Goal: Book appointment/travel/reservation

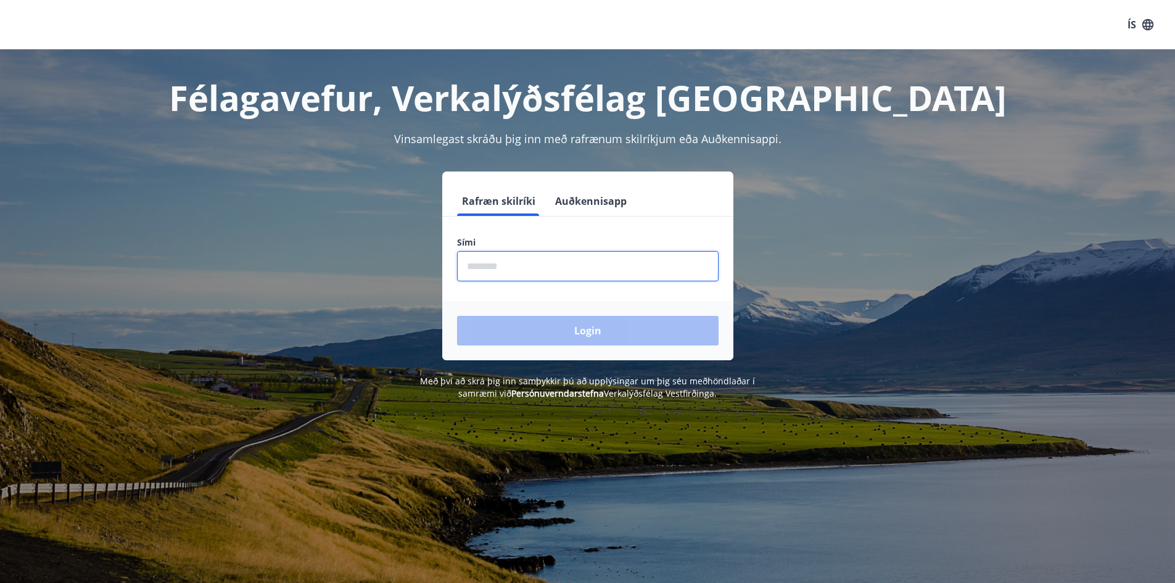
click at [501, 258] on input "phone" at bounding box center [588, 266] width 262 height 30
type input "********"
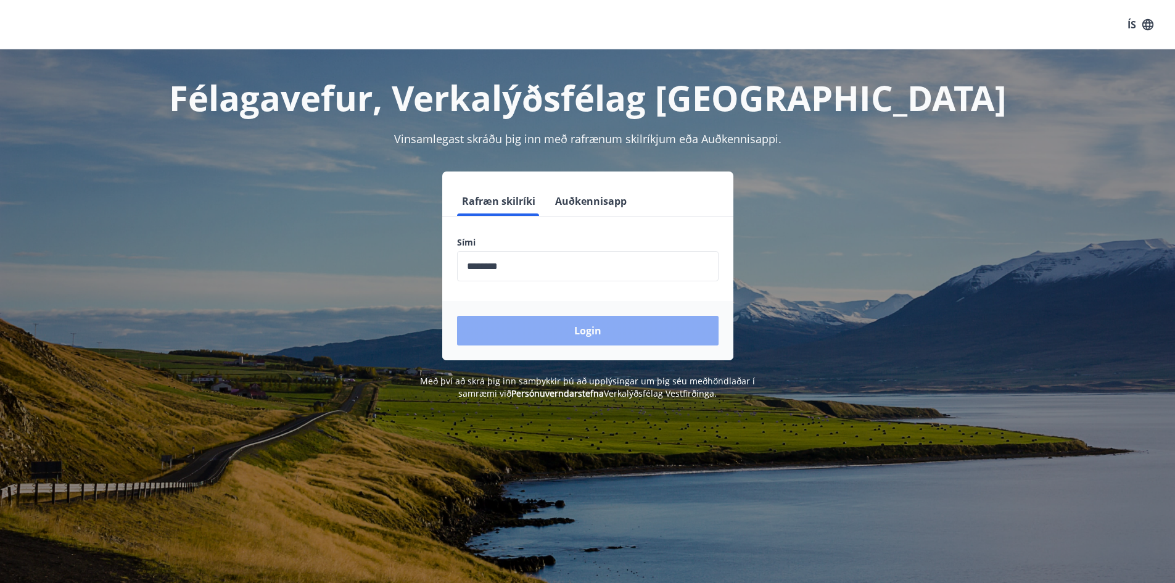
click at [549, 326] on button "Login" at bounding box center [588, 331] width 262 height 30
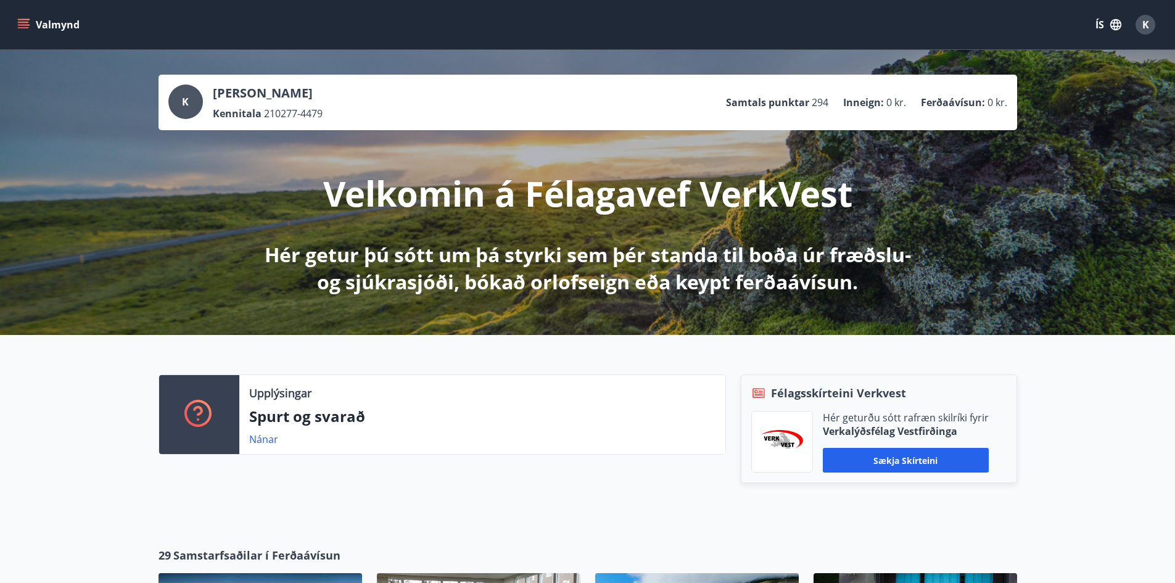
click at [27, 26] on icon "menu" at bounding box center [23, 25] width 12 height 12
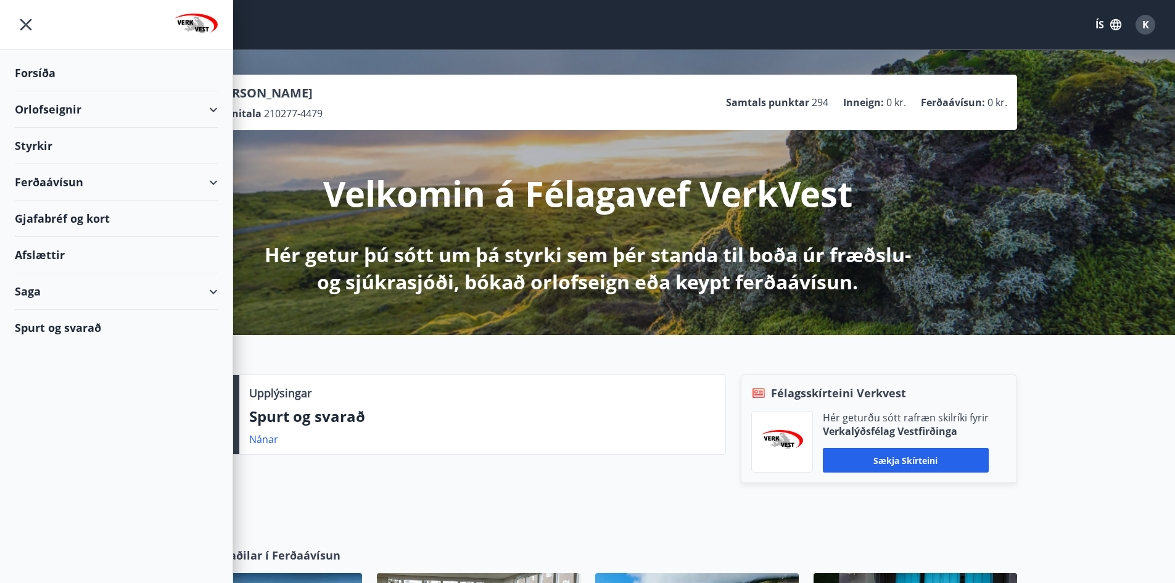
click at [199, 108] on div "Orlofseignir" at bounding box center [116, 109] width 203 height 36
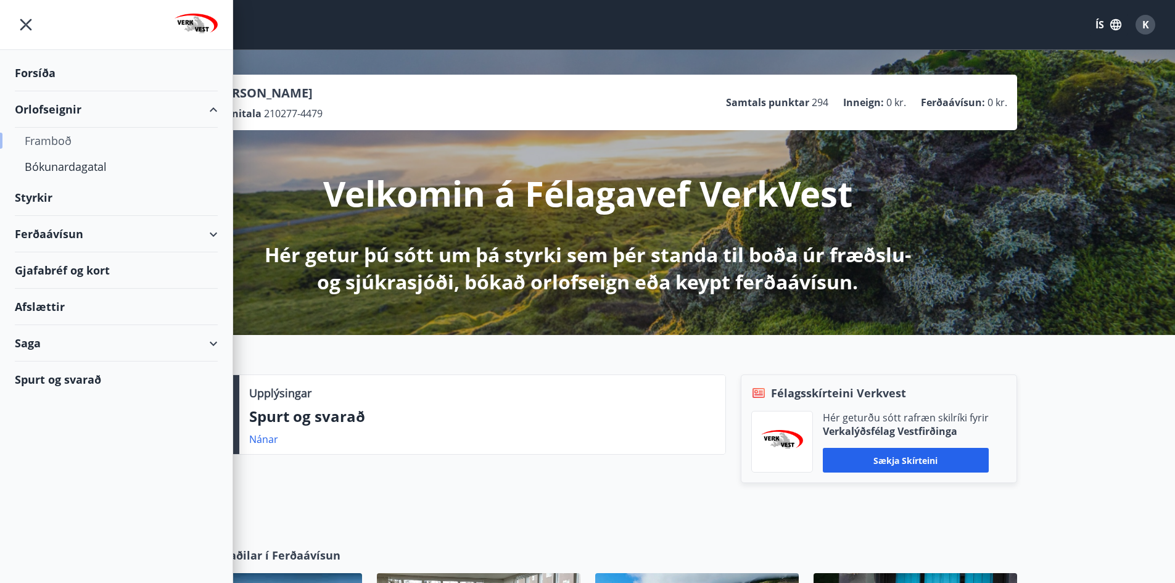
click at [52, 142] on div "Framboð" at bounding box center [116, 141] width 183 height 26
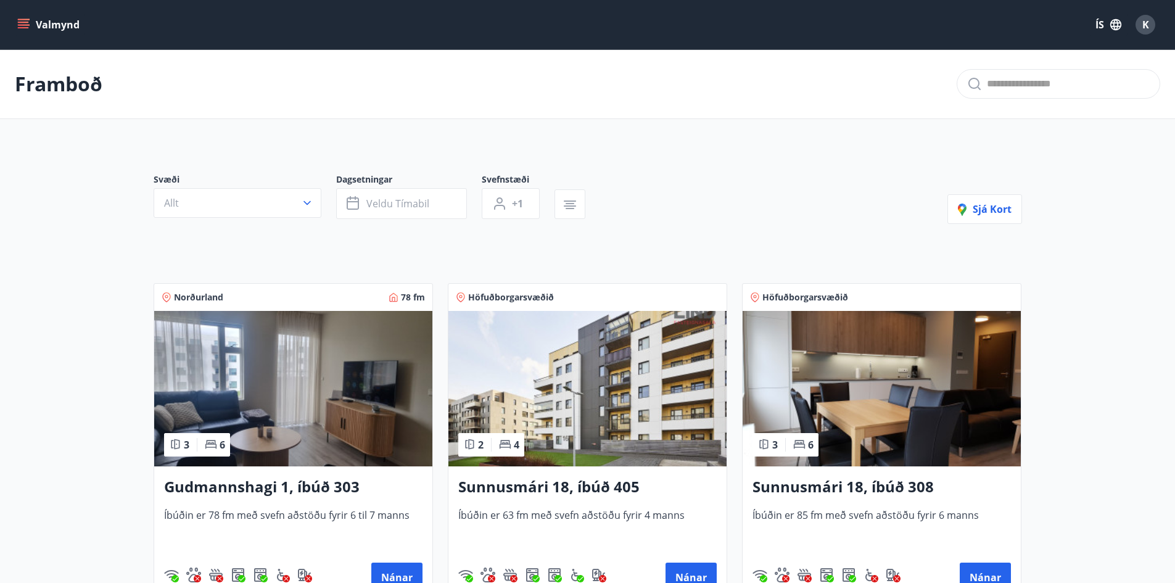
click at [26, 22] on icon "menu" at bounding box center [23, 22] width 11 height 1
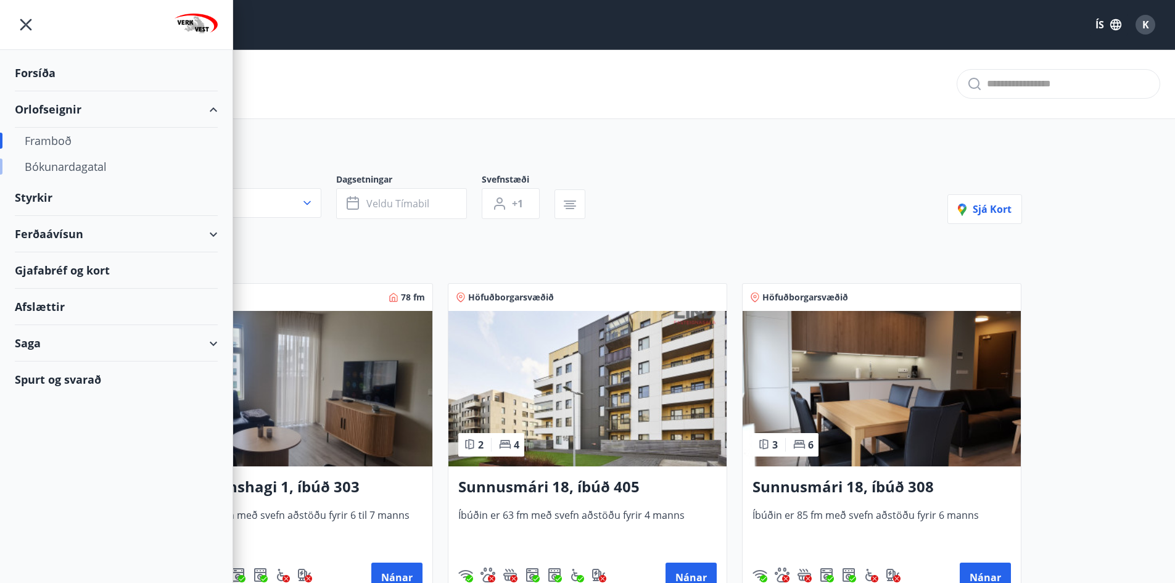
click at [89, 165] on div "Bókunardagatal" at bounding box center [116, 167] width 183 height 26
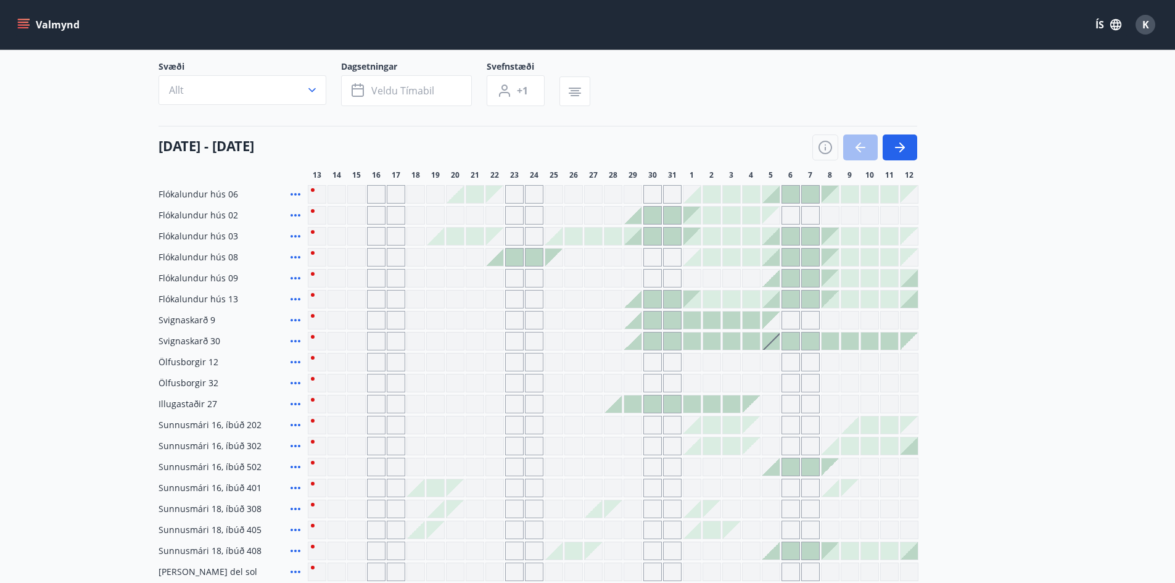
scroll to position [62, 0]
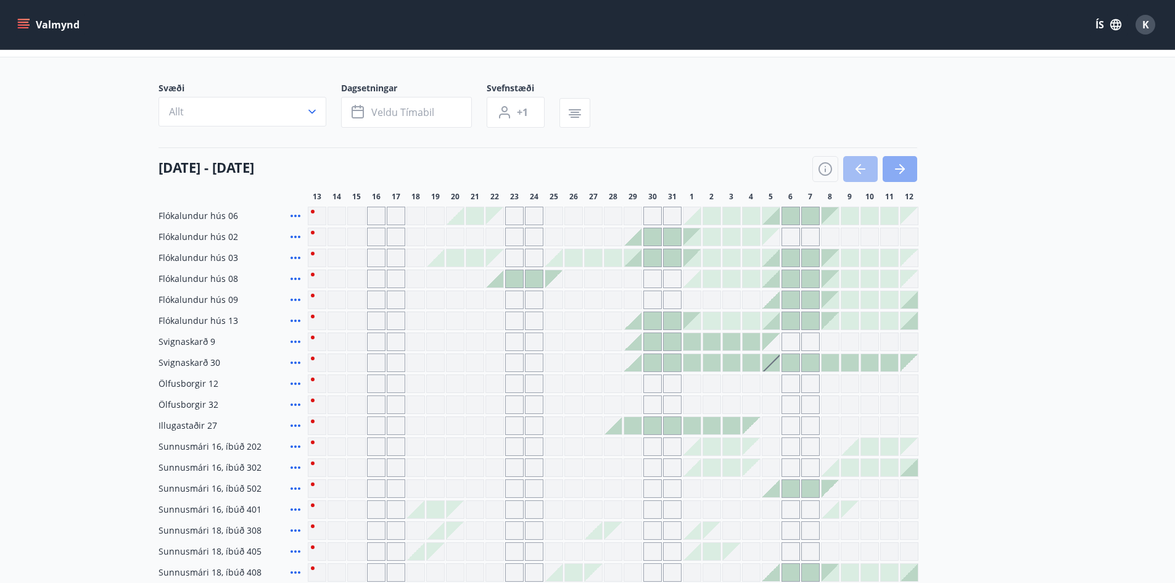
click at [902, 167] on icon "button" at bounding box center [902, 169] width 6 height 10
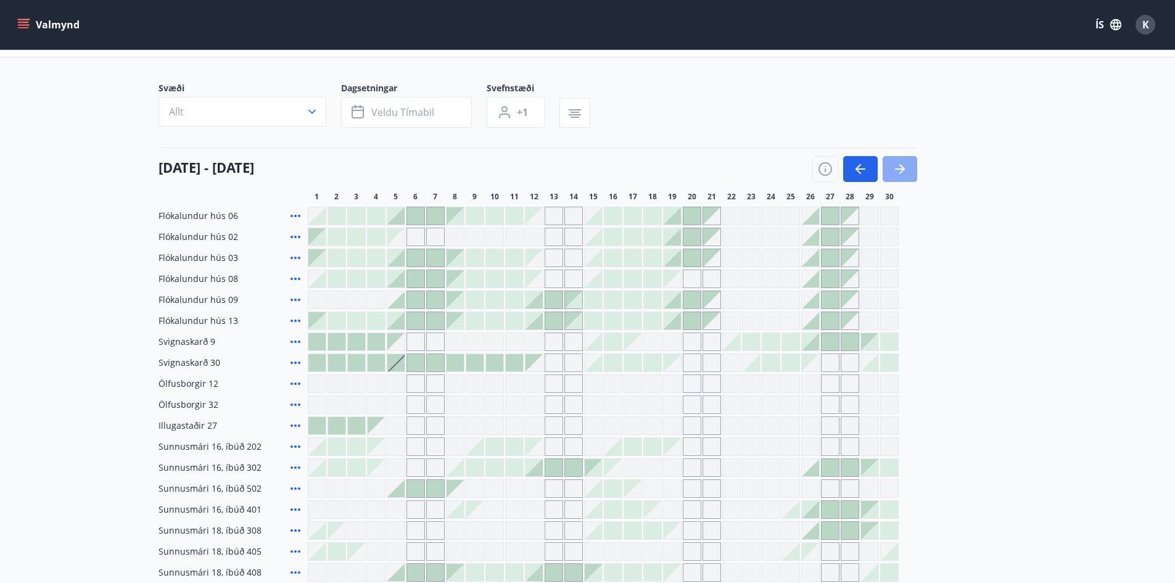
click at [902, 167] on icon "button" at bounding box center [902, 169] width 6 height 10
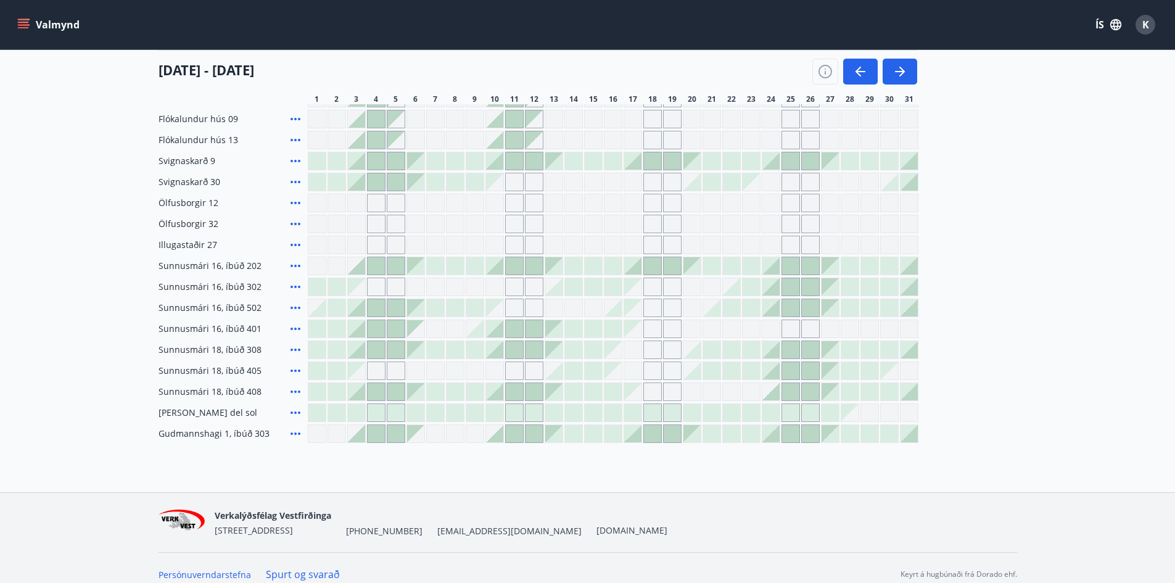
scroll to position [247, 0]
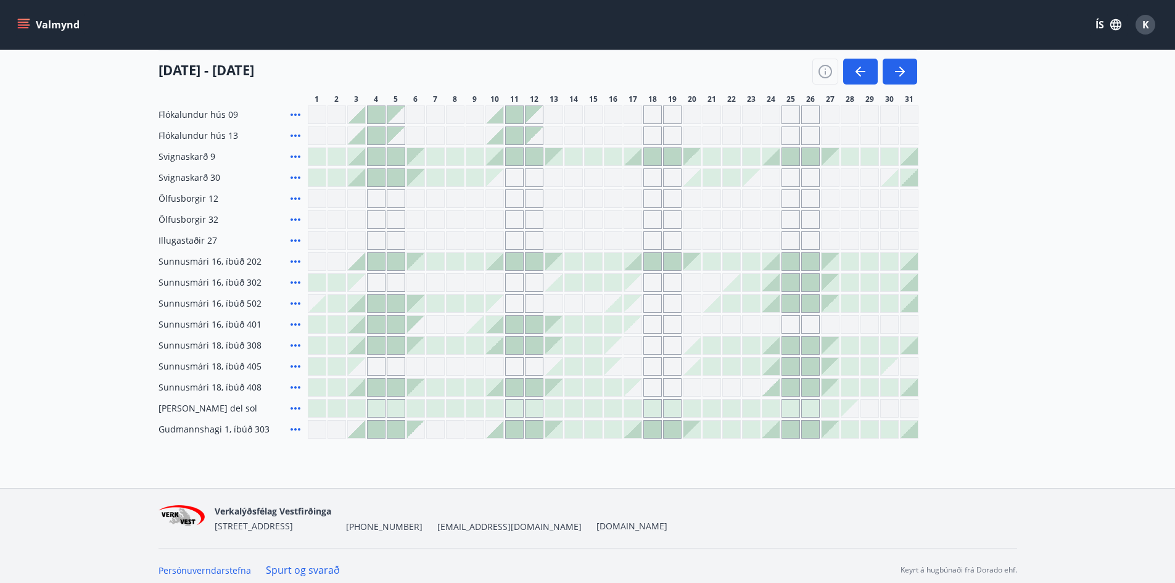
click at [29, 25] on icon "menu" at bounding box center [25, 24] width 14 height 1
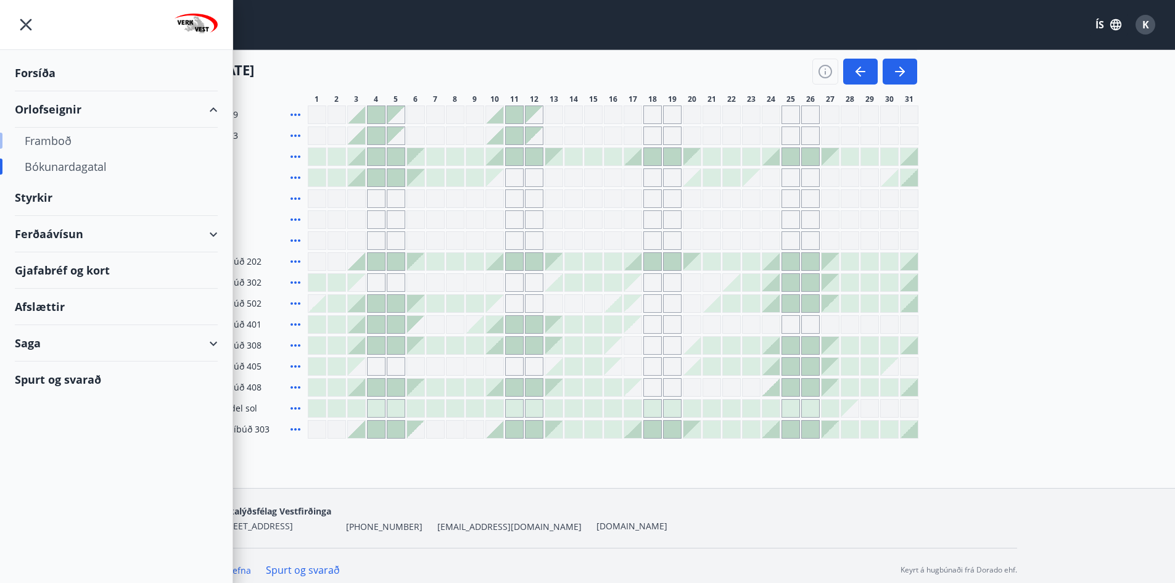
drag, startPoint x: 60, startPoint y: 141, endPoint x: 43, endPoint y: 138, distance: 18.2
click at [43, 138] on div "Framboð" at bounding box center [116, 141] width 183 height 26
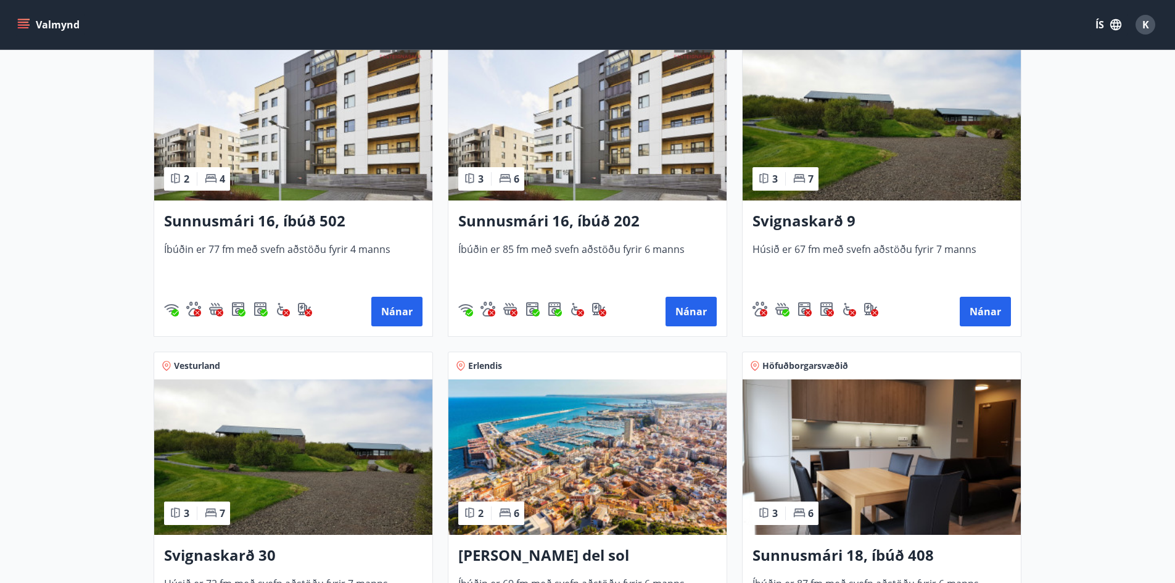
scroll to position [585, 0]
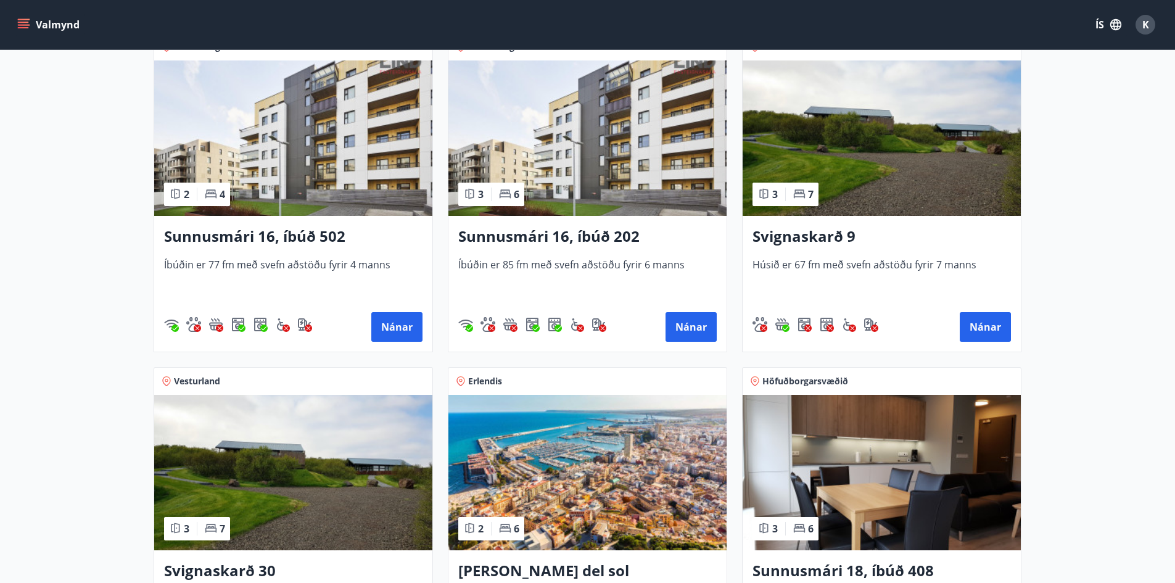
click at [813, 234] on h3 "Svignaskarð 9" at bounding box center [882, 237] width 258 height 22
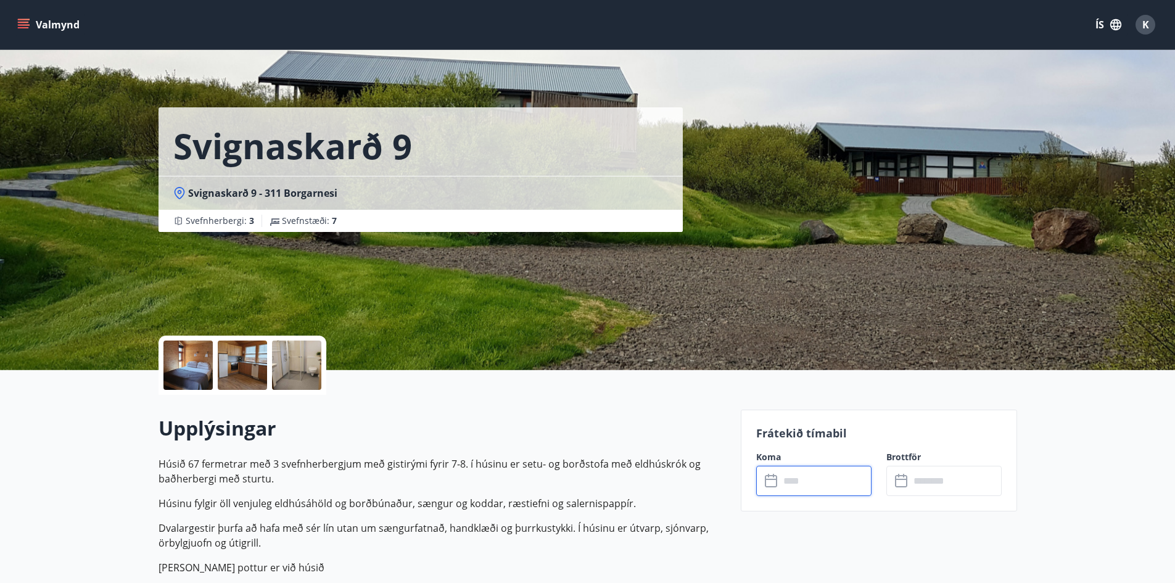
click at [791, 482] on input "text" at bounding box center [826, 481] width 92 height 30
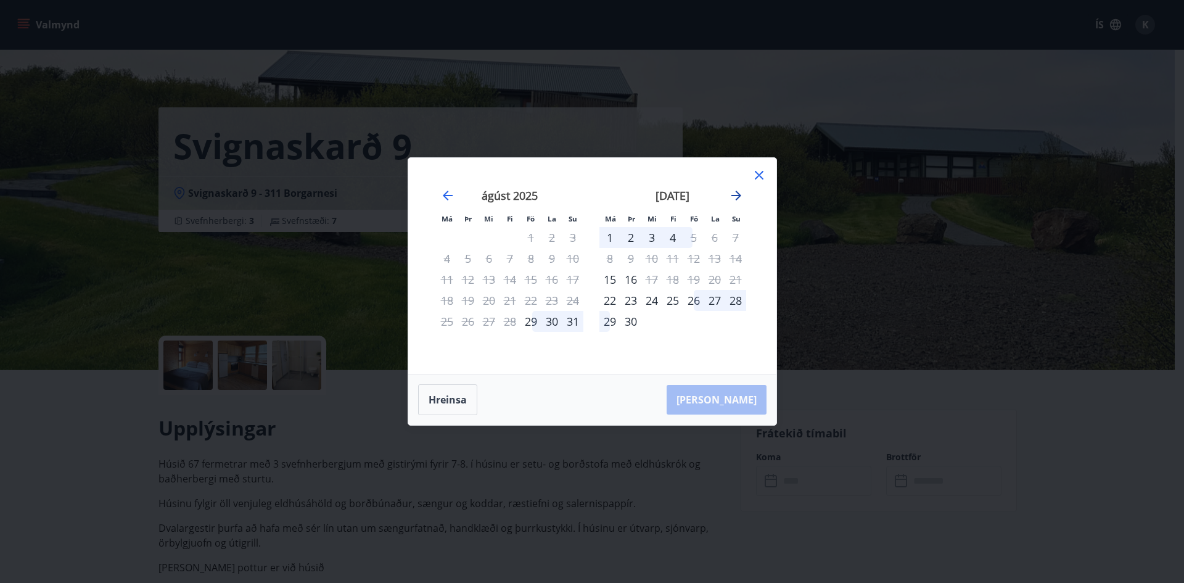
click at [738, 190] on icon "Move forward to switch to the next month." at bounding box center [736, 195] width 15 height 15
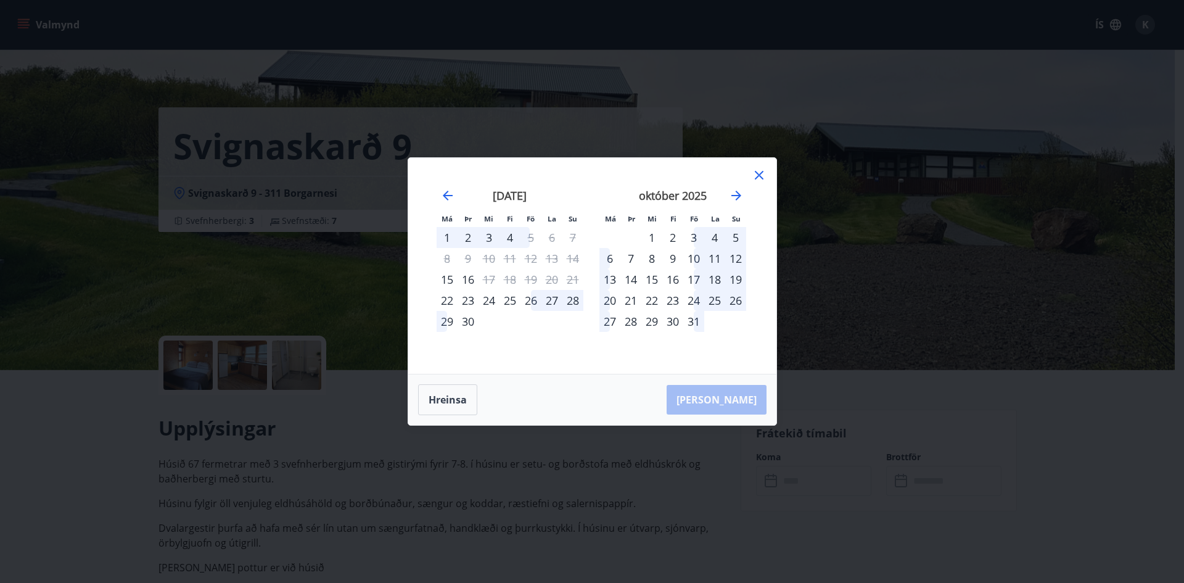
click at [698, 278] on div "17" at bounding box center [694, 279] width 21 height 21
click at [605, 301] on div "20" at bounding box center [610, 300] width 21 height 21
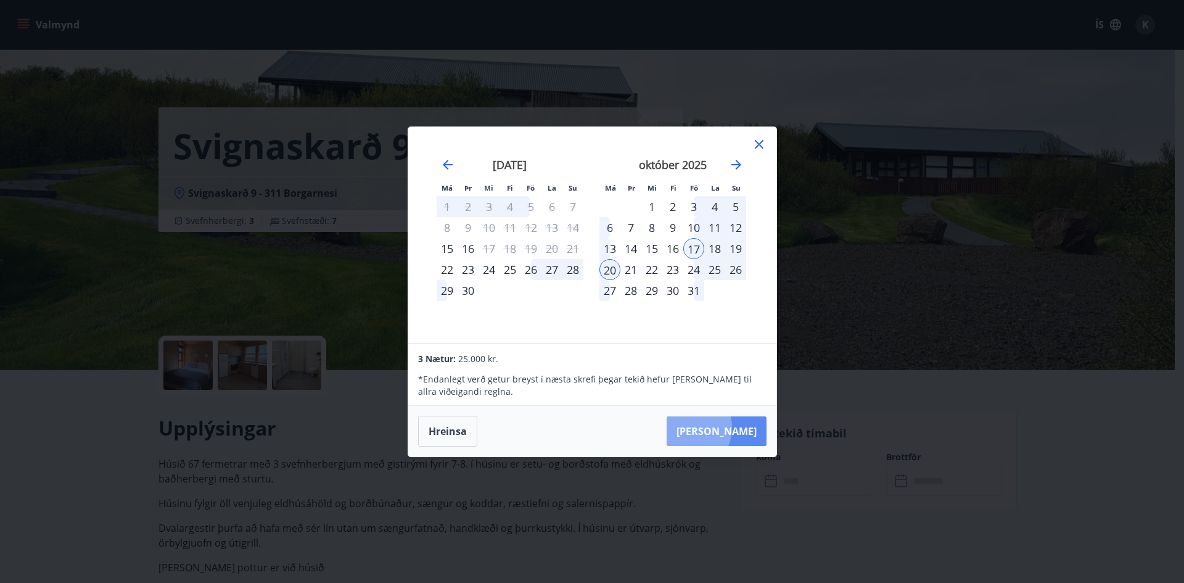
click at [724, 427] on button "[PERSON_NAME]" at bounding box center [717, 431] width 100 height 30
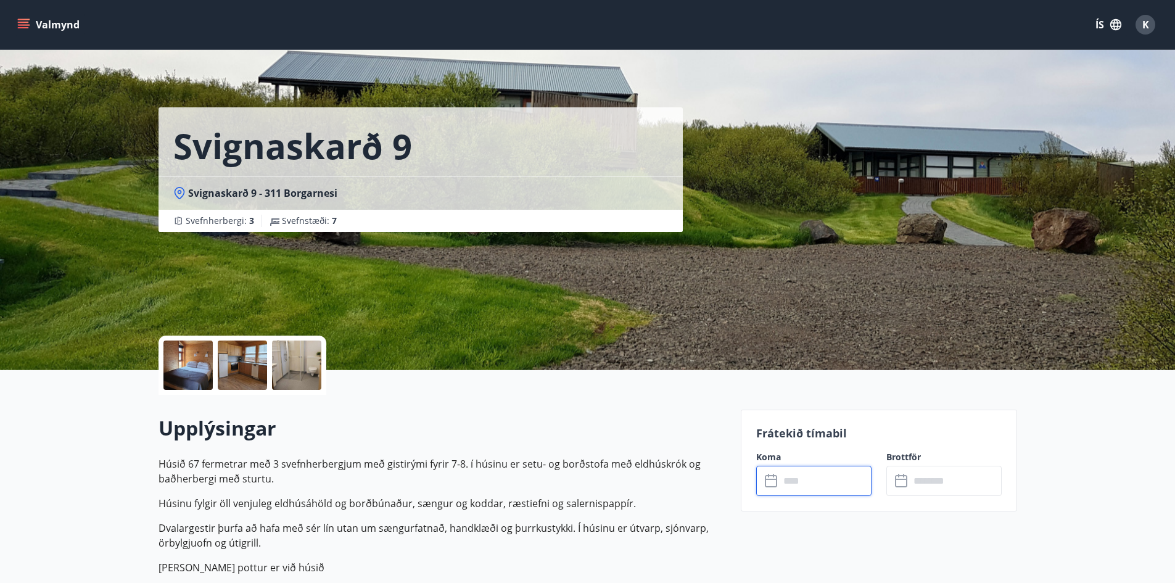
type input "******"
click at [27, 25] on icon "menu" at bounding box center [25, 24] width 14 height 1
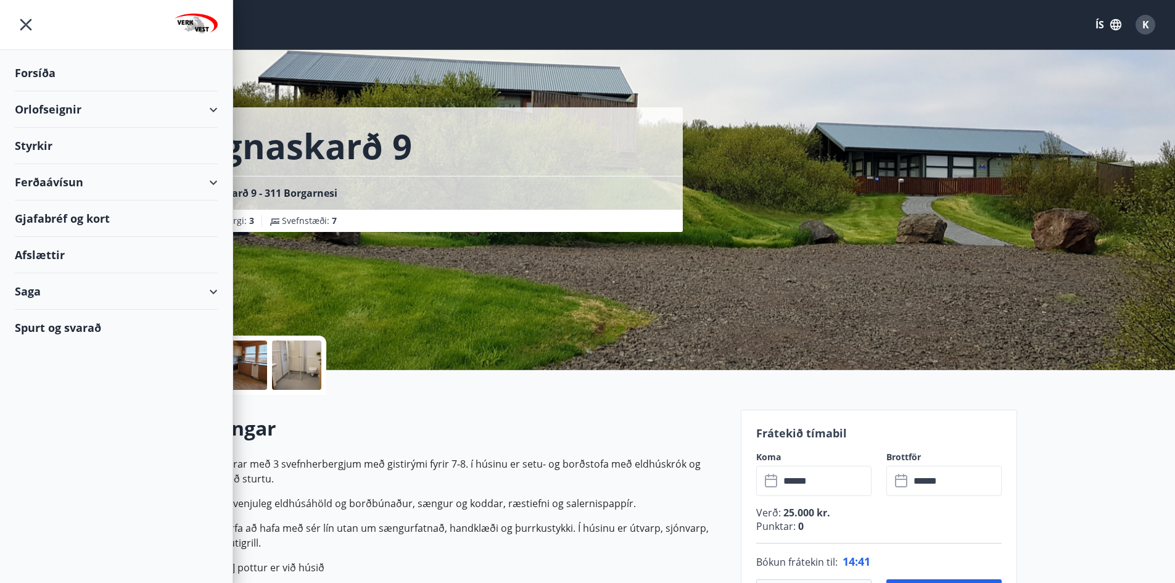
click at [212, 107] on div "Orlofseignir" at bounding box center [116, 109] width 203 height 36
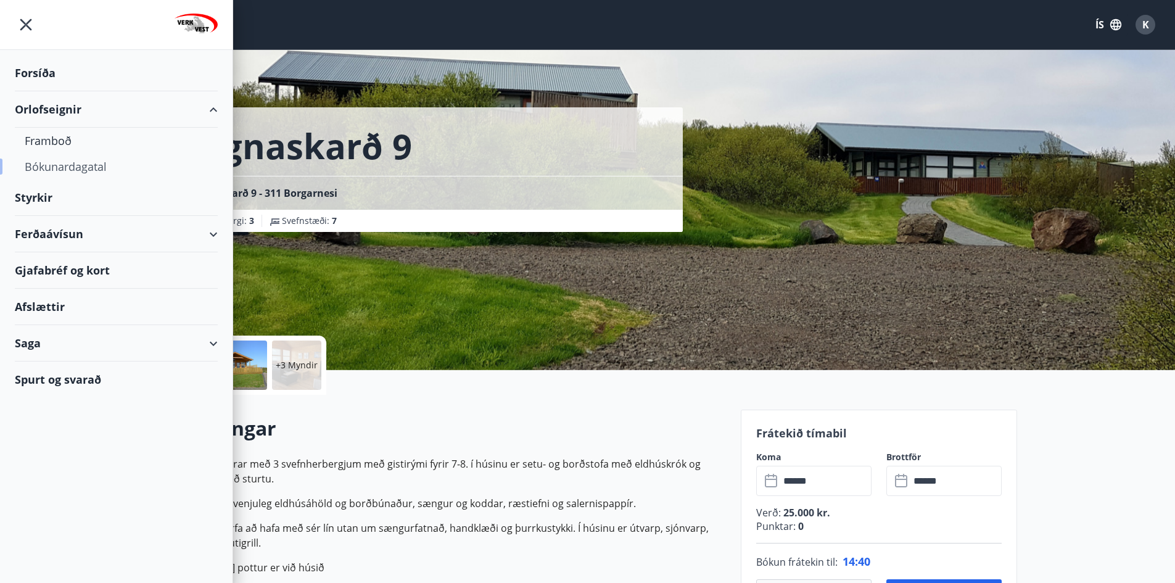
click at [93, 170] on div "Bókunardagatal" at bounding box center [116, 167] width 183 height 26
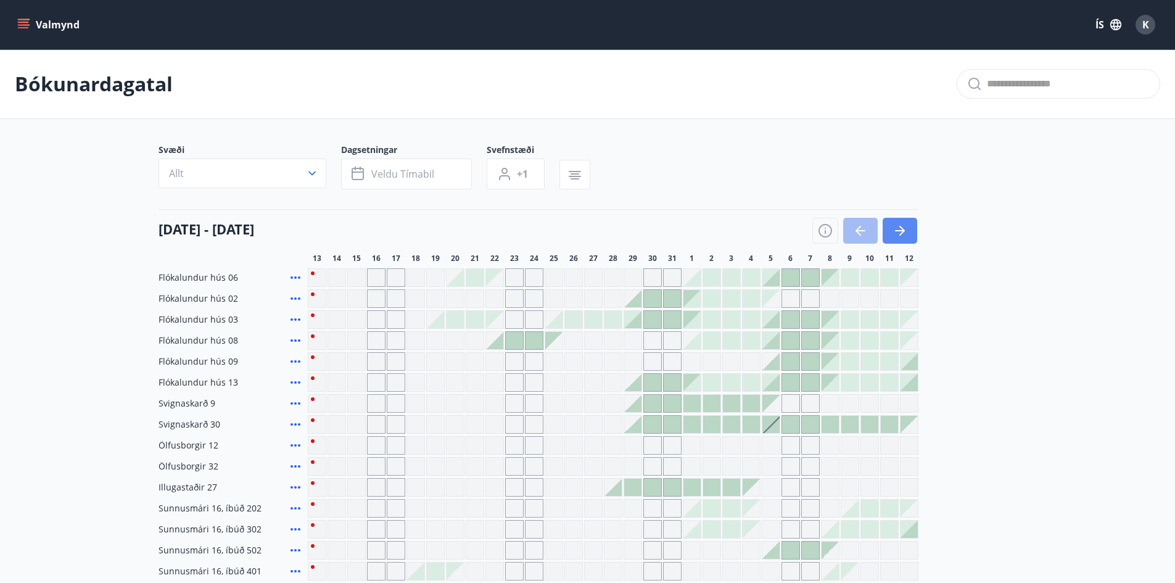
click at [902, 228] on icon "button" at bounding box center [902, 231] width 6 height 10
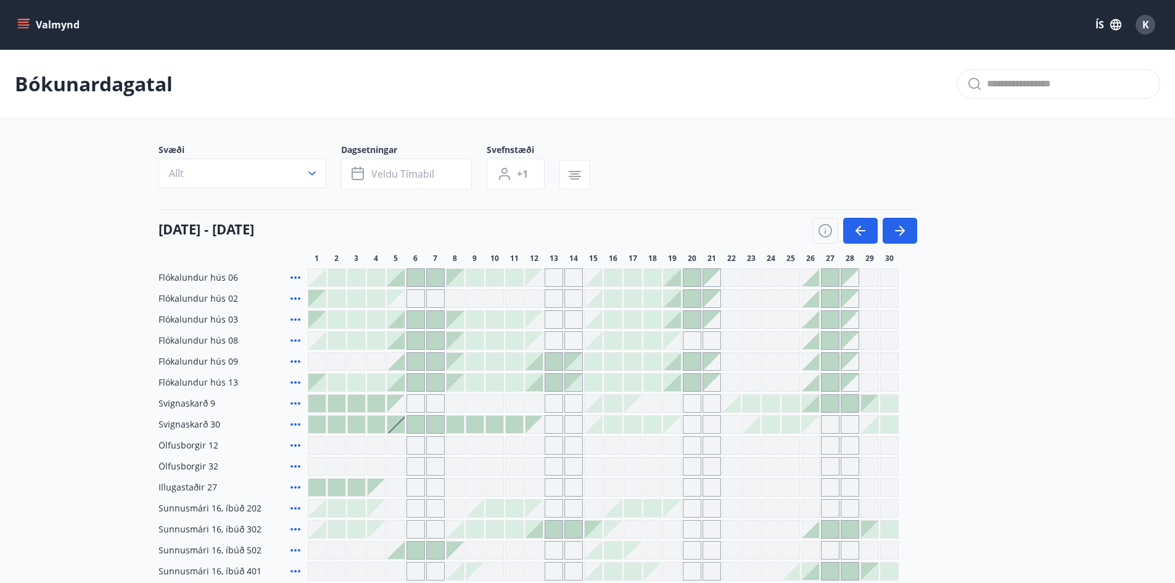
click at [1141, 22] on div "K" at bounding box center [1146, 25] width 20 height 20
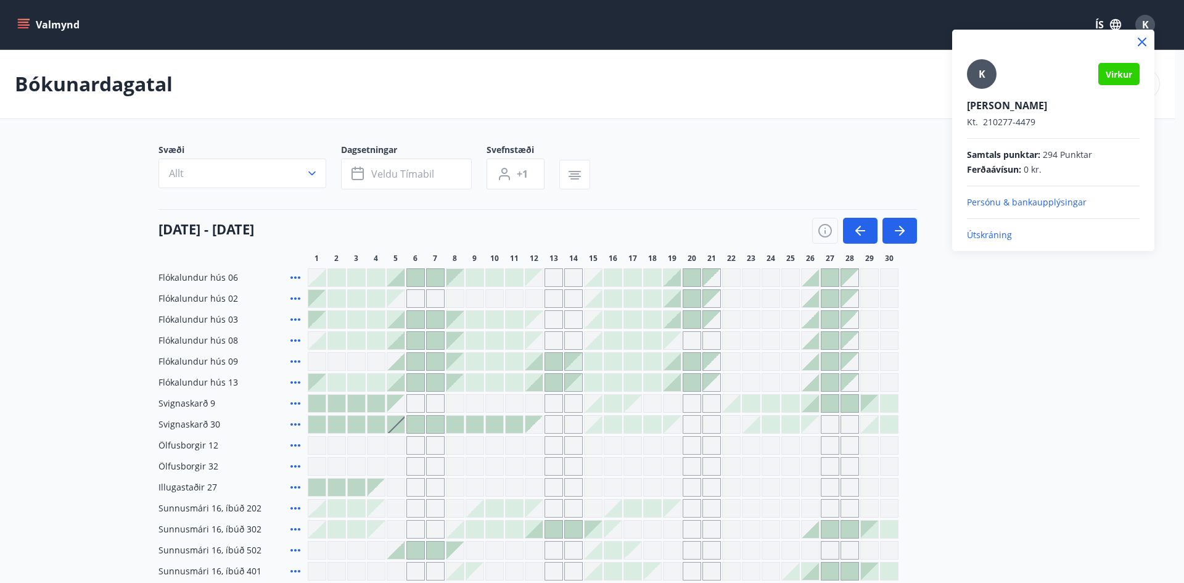
click at [1044, 345] on div at bounding box center [592, 291] width 1184 height 583
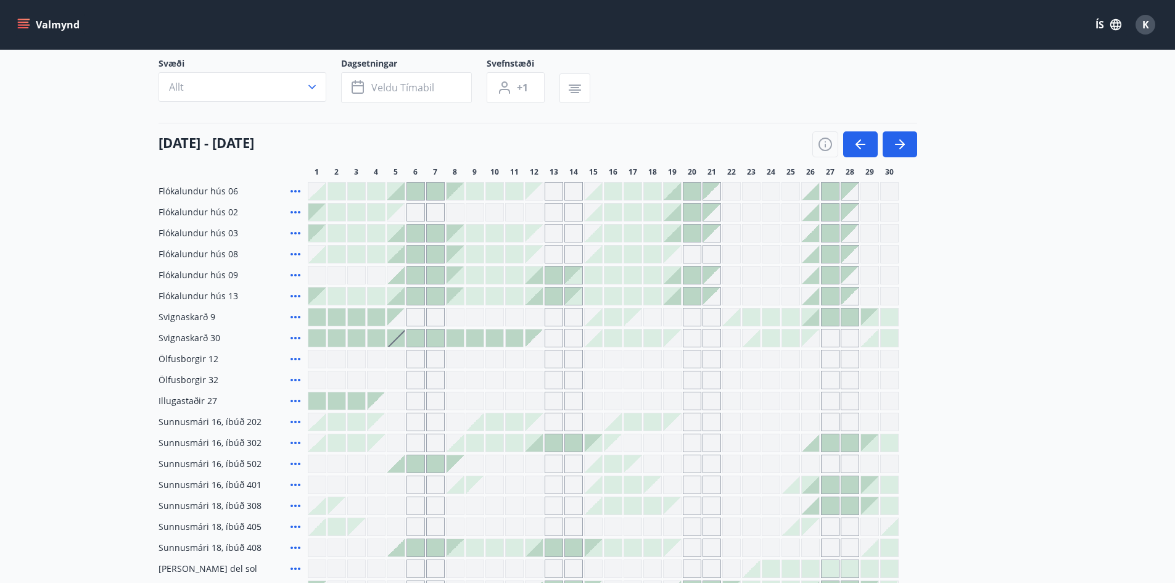
scroll to position [123, 0]
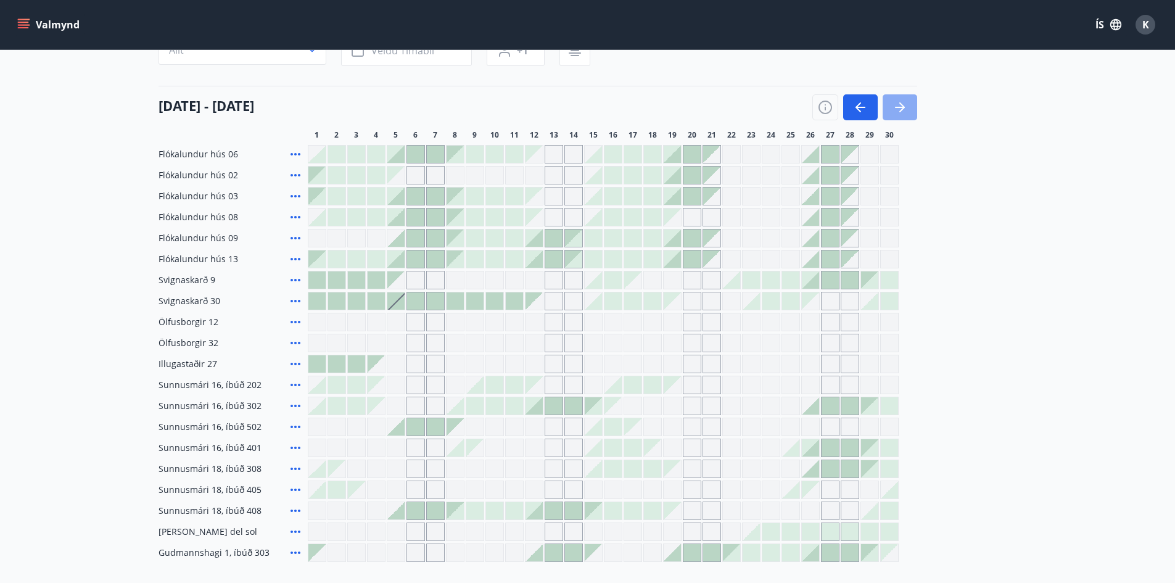
click at [899, 104] on icon "button" at bounding box center [900, 107] width 15 height 15
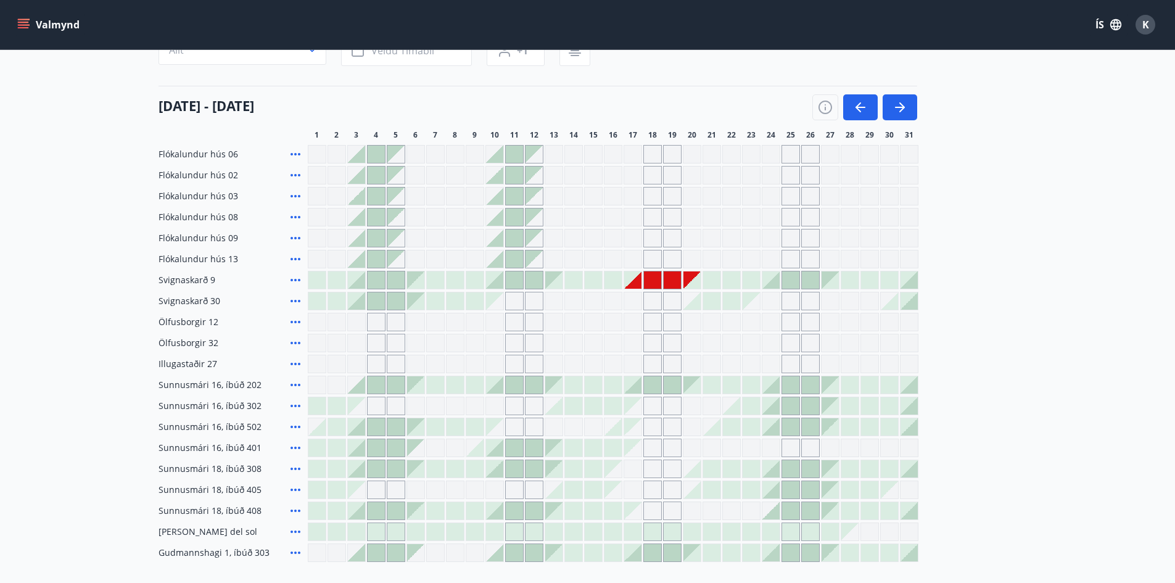
click at [664, 278] on div at bounding box center [672, 279] width 17 height 17
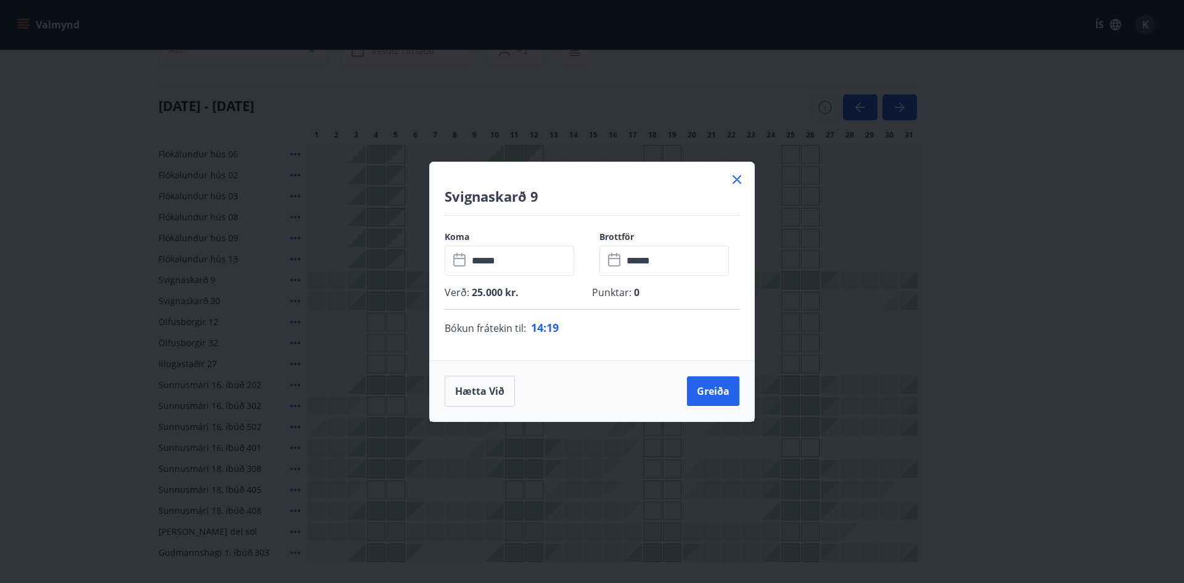
click at [556, 324] on span "19" at bounding box center [553, 327] width 12 height 15
click at [642, 294] on p "Punktar : 0" at bounding box center [665, 293] width 147 height 14
click at [622, 289] on p "Punktar : 0" at bounding box center [665, 293] width 147 height 14
click at [453, 225] on div "Koma ​ ****** ​ Brottför ​ ****** ​ Verð : 25.000 kr. Punktar : 0 Bókun fráteki…" at bounding box center [592, 288] width 324 height 144
click at [453, 390] on button "Hætta við" at bounding box center [480, 391] width 70 height 31
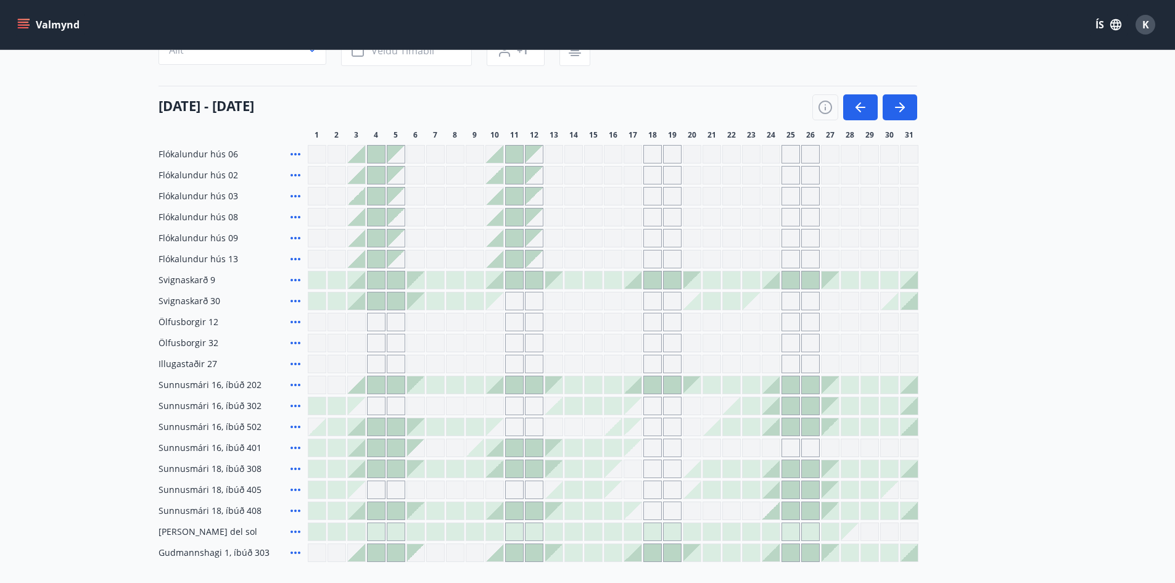
click at [635, 283] on div at bounding box center [632, 279] width 17 height 17
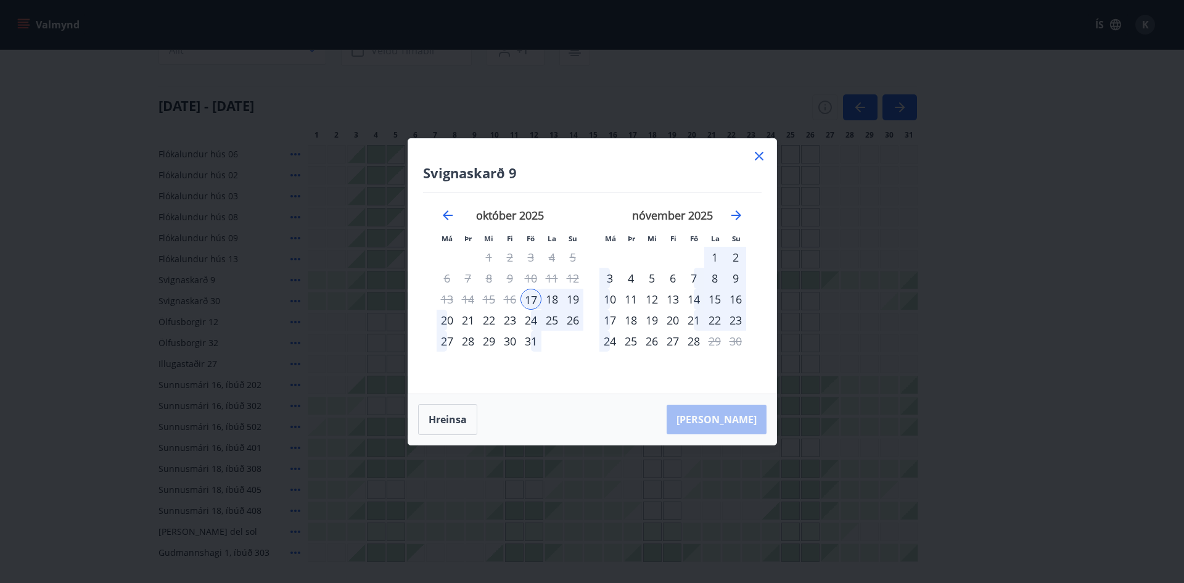
click at [439, 321] on div "20" at bounding box center [447, 320] width 21 height 21
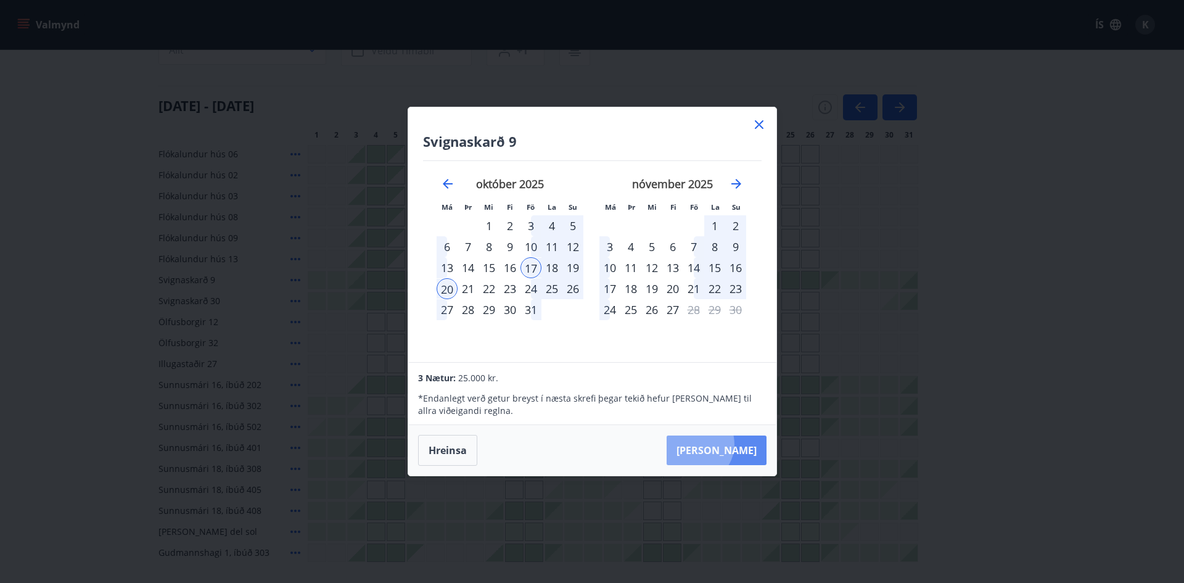
click at [733, 445] on button "[PERSON_NAME]" at bounding box center [717, 451] width 100 height 30
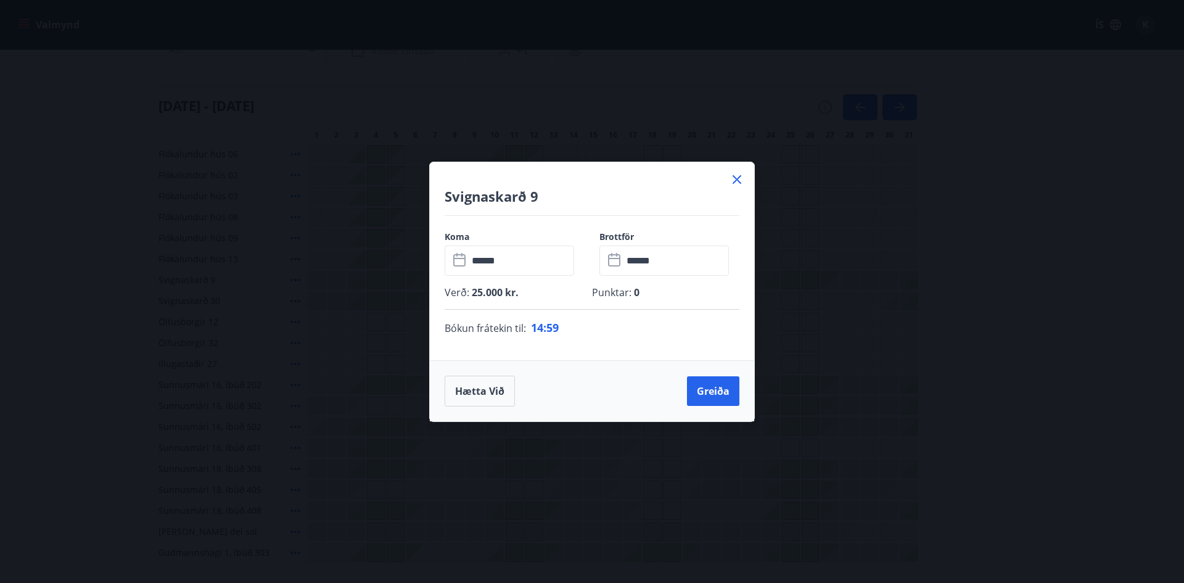
click at [643, 287] on p "Punktar : 0" at bounding box center [665, 293] width 147 height 14
click at [627, 293] on p "Punktar : 0" at bounding box center [665, 293] width 147 height 14
click at [628, 293] on p "Punktar : 0" at bounding box center [665, 293] width 147 height 14
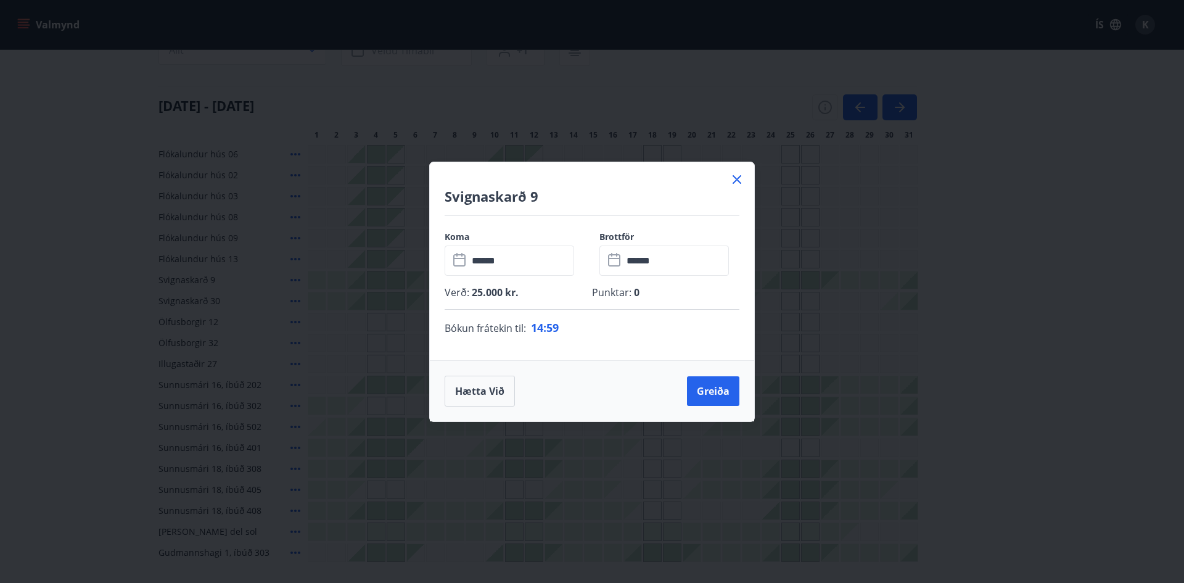
click at [508, 295] on span "25.000 kr." at bounding box center [493, 293] width 49 height 14
drag, startPoint x: 623, startPoint y: 298, endPoint x: 630, endPoint y: 295, distance: 7.5
click at [625, 297] on p "Punktar : 0" at bounding box center [665, 293] width 147 height 14
click at [635, 293] on span "0" at bounding box center [636, 293] width 8 height 14
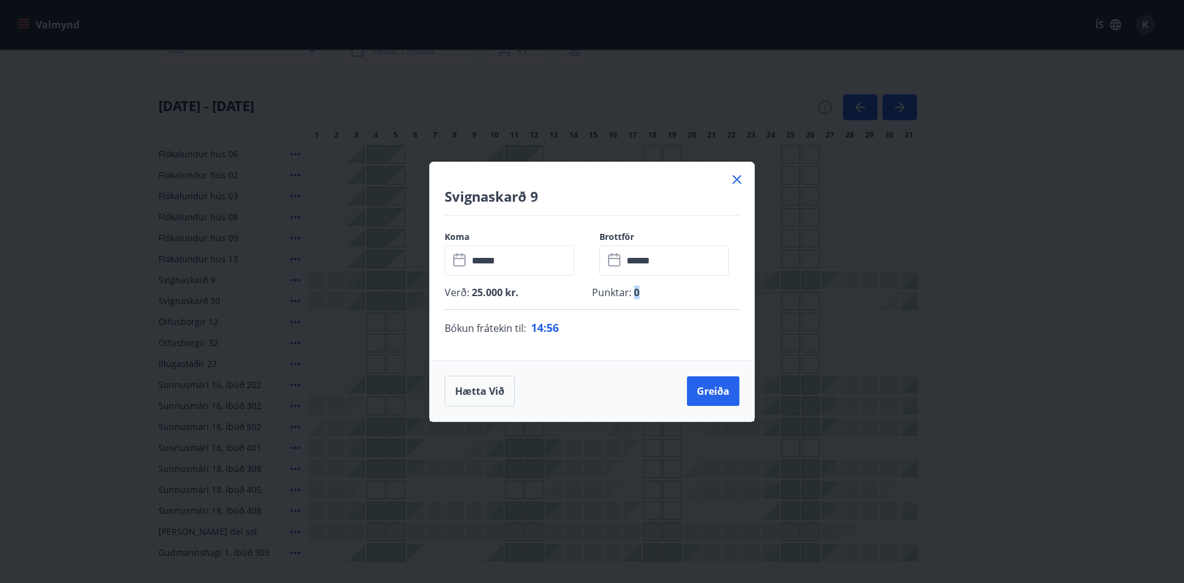
click at [635, 293] on span "0" at bounding box center [636, 293] width 8 height 14
click at [646, 295] on p "Punktar : 0" at bounding box center [665, 293] width 147 height 14
click at [735, 179] on icon at bounding box center [737, 179] width 15 height 15
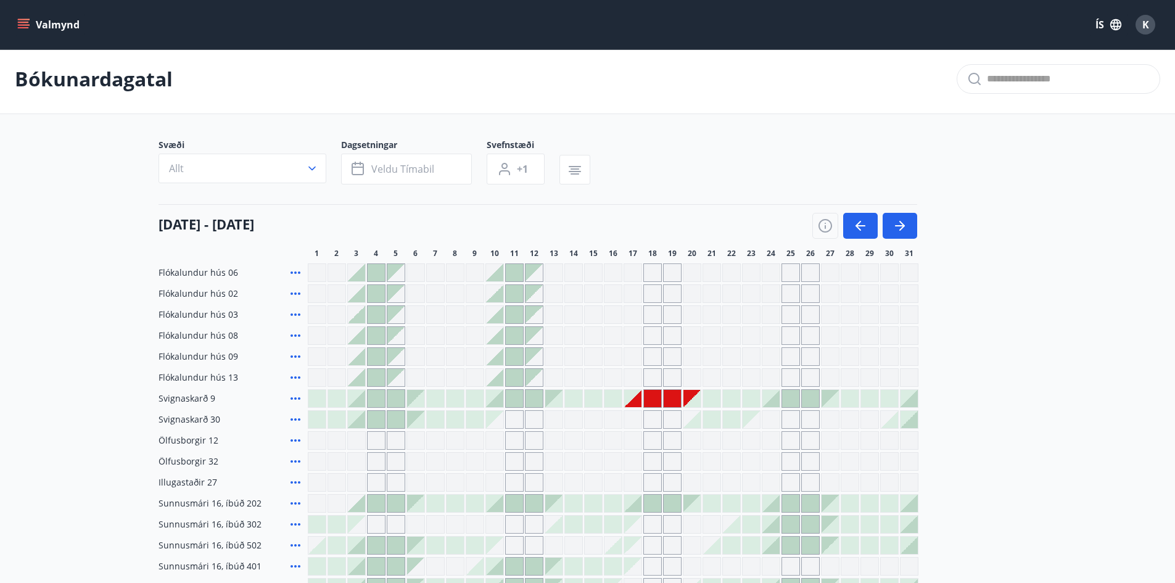
scroll to position [0, 0]
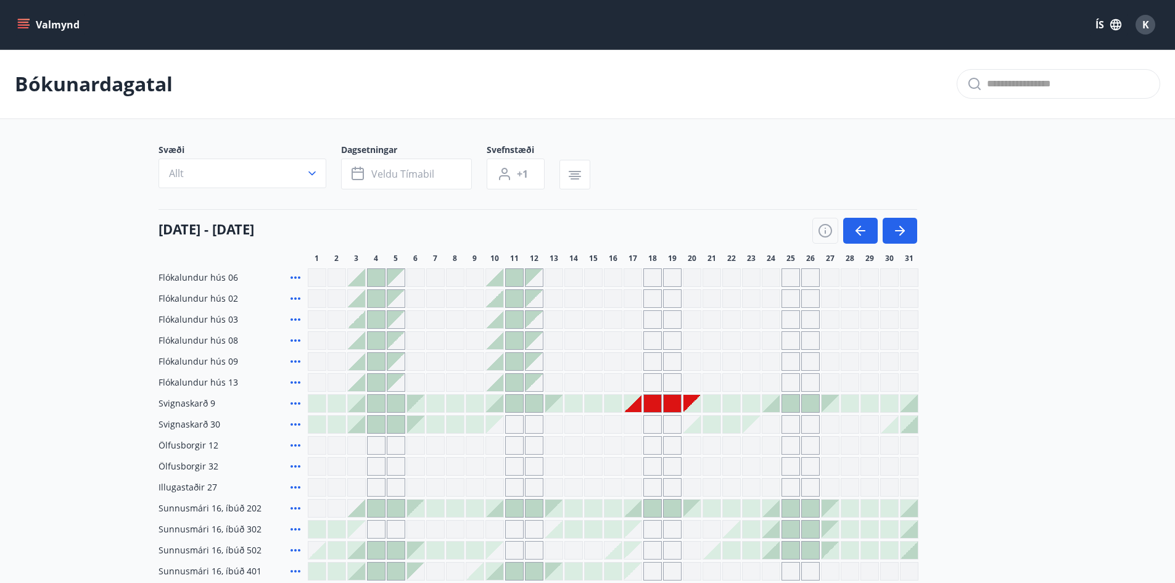
click at [34, 24] on button "Valmynd" at bounding box center [50, 25] width 70 height 22
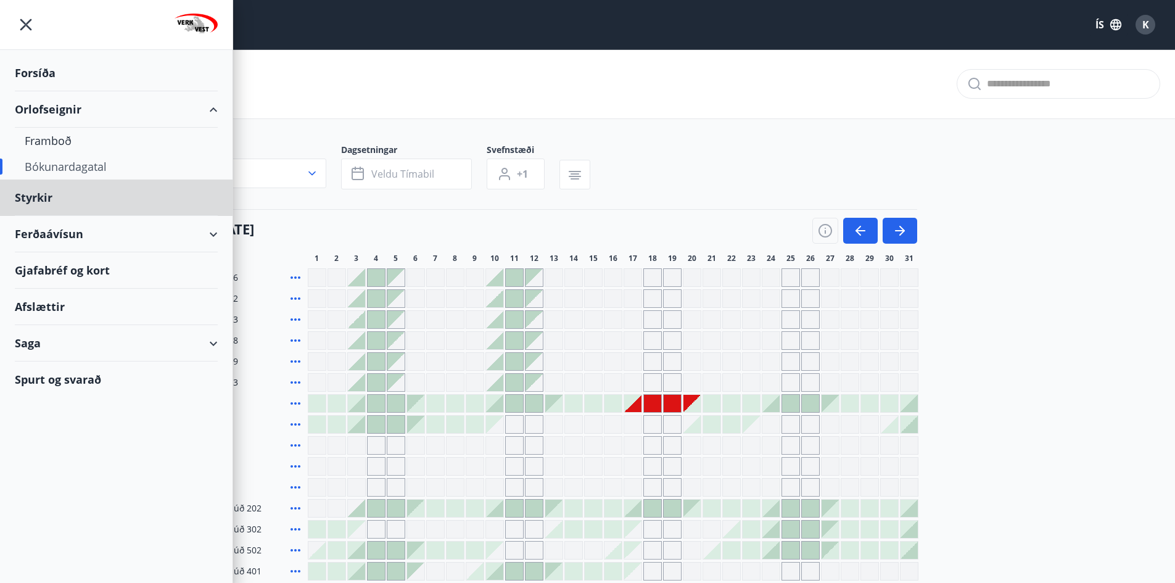
click at [50, 70] on div "Forsíða" at bounding box center [116, 73] width 203 height 36
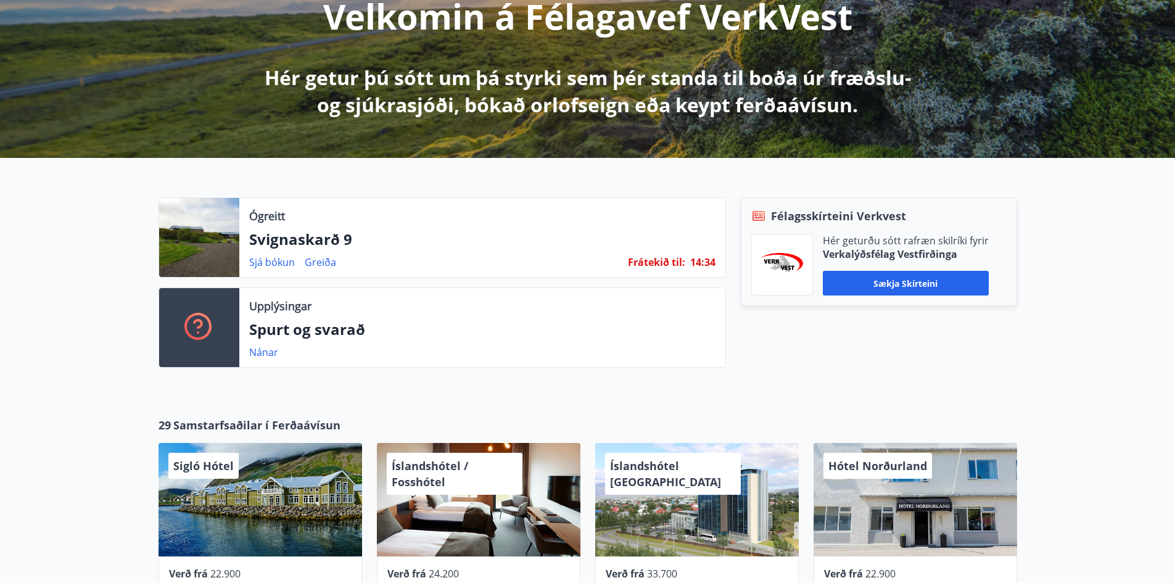
scroll to position [247, 0]
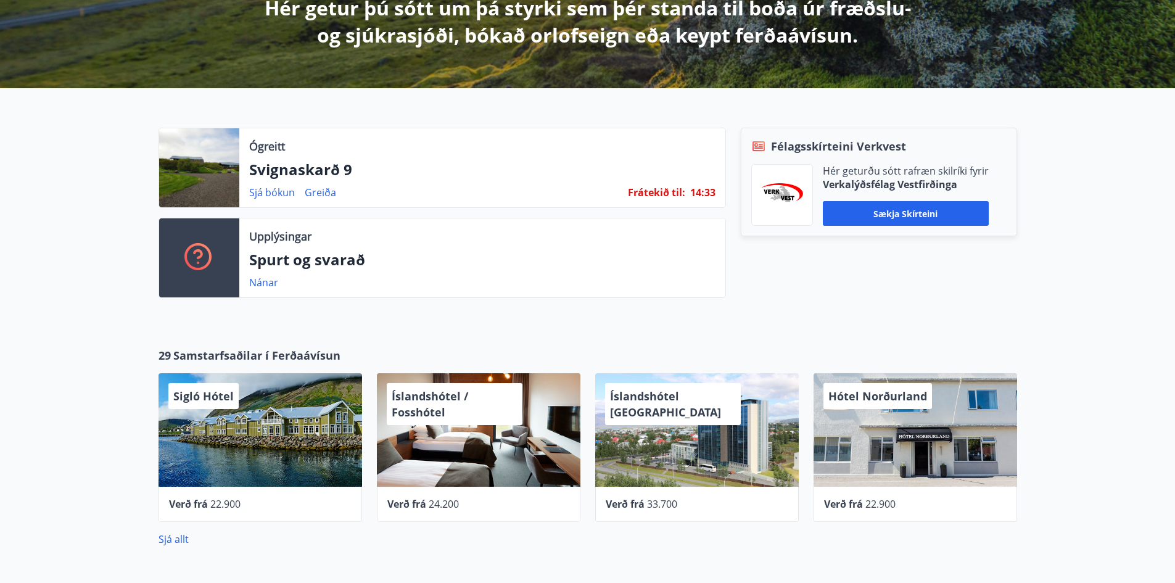
click at [308, 258] on p "Spurt og svarað" at bounding box center [482, 259] width 466 height 21
click at [258, 285] on link "Nánar" at bounding box center [263, 283] width 29 height 14
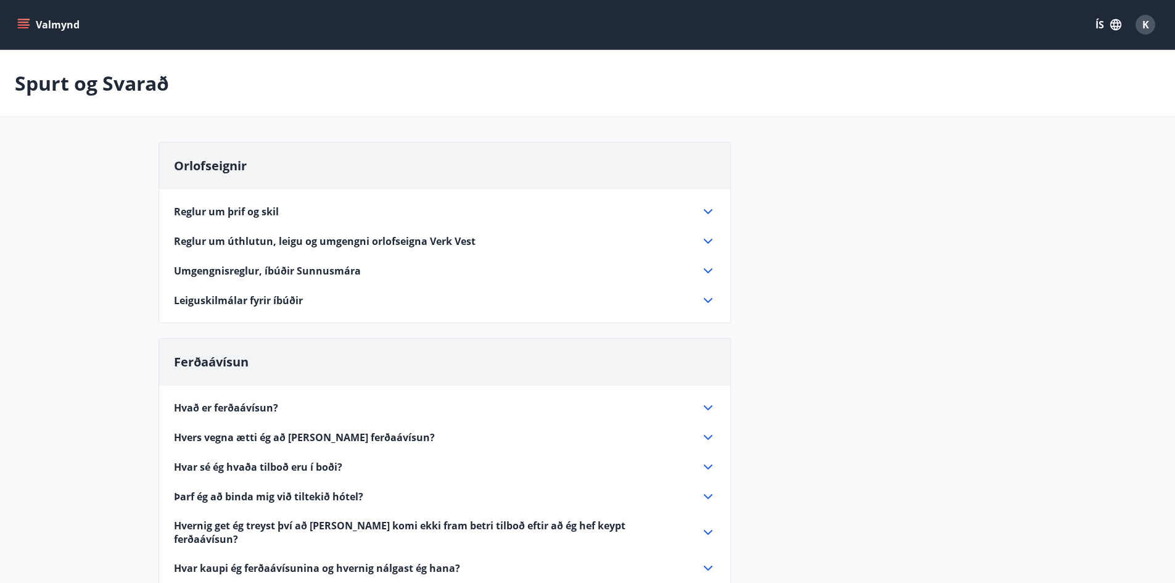
click at [708, 237] on icon at bounding box center [708, 241] width 15 height 15
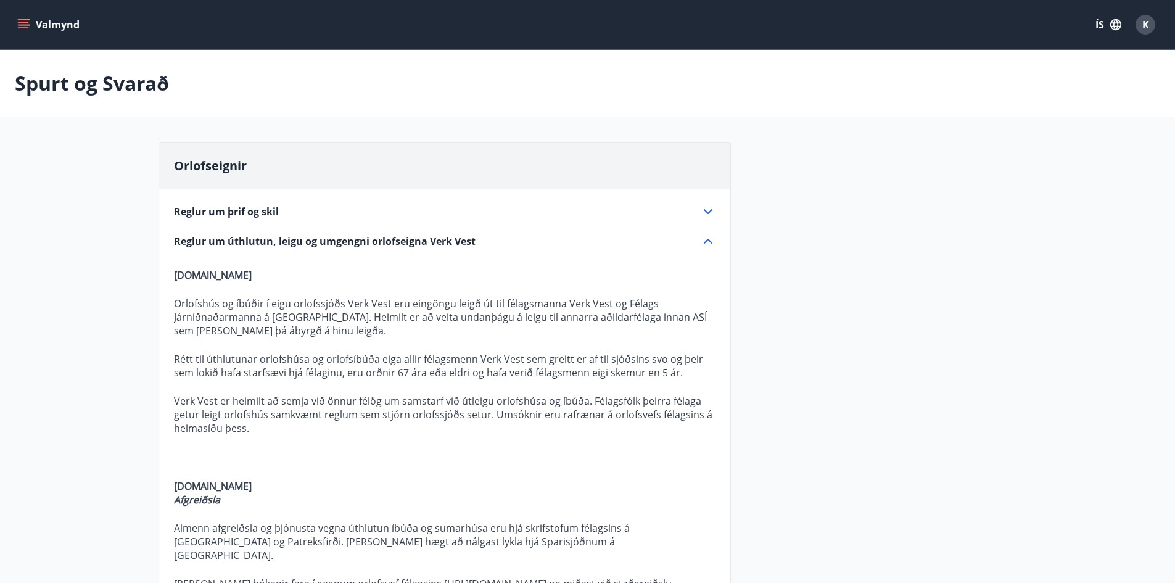
click at [708, 237] on icon at bounding box center [708, 241] width 15 height 15
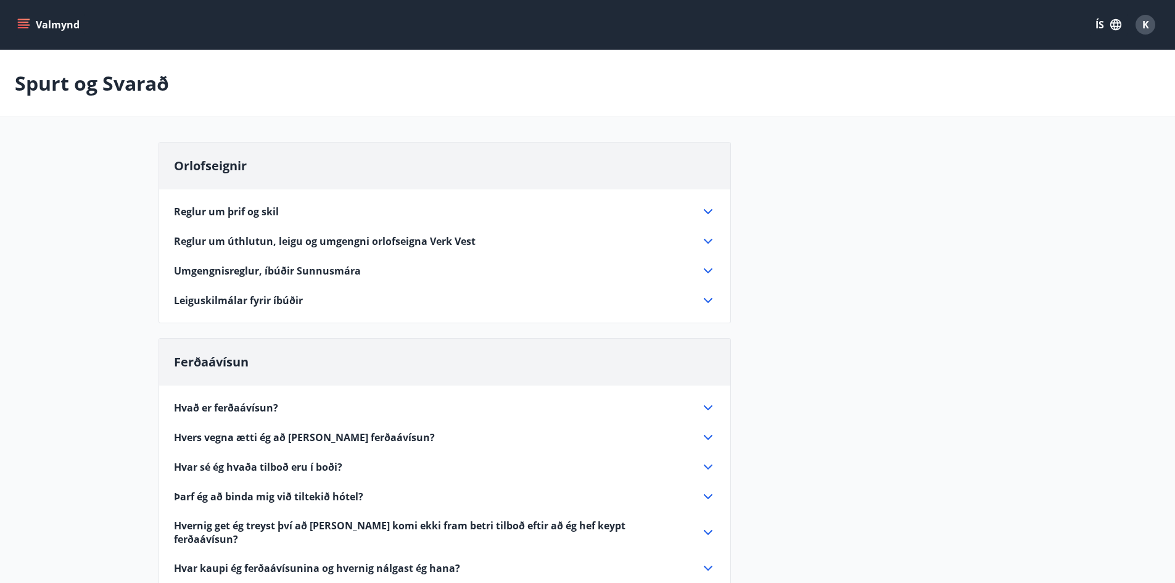
click at [708, 237] on icon at bounding box center [708, 241] width 15 height 15
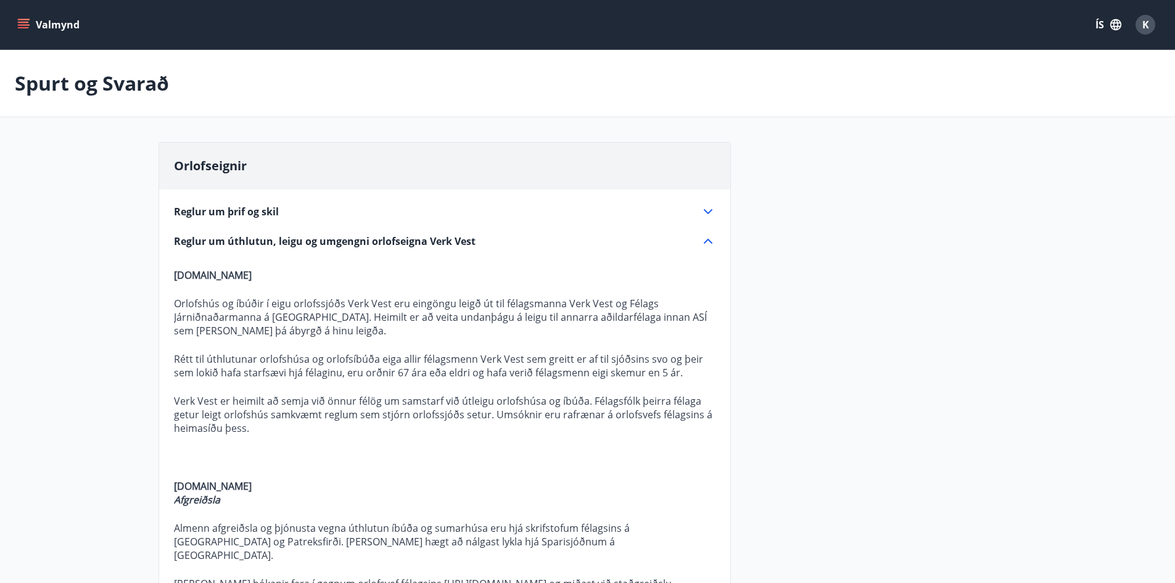
click at [23, 23] on icon "menu" at bounding box center [23, 22] width 11 height 1
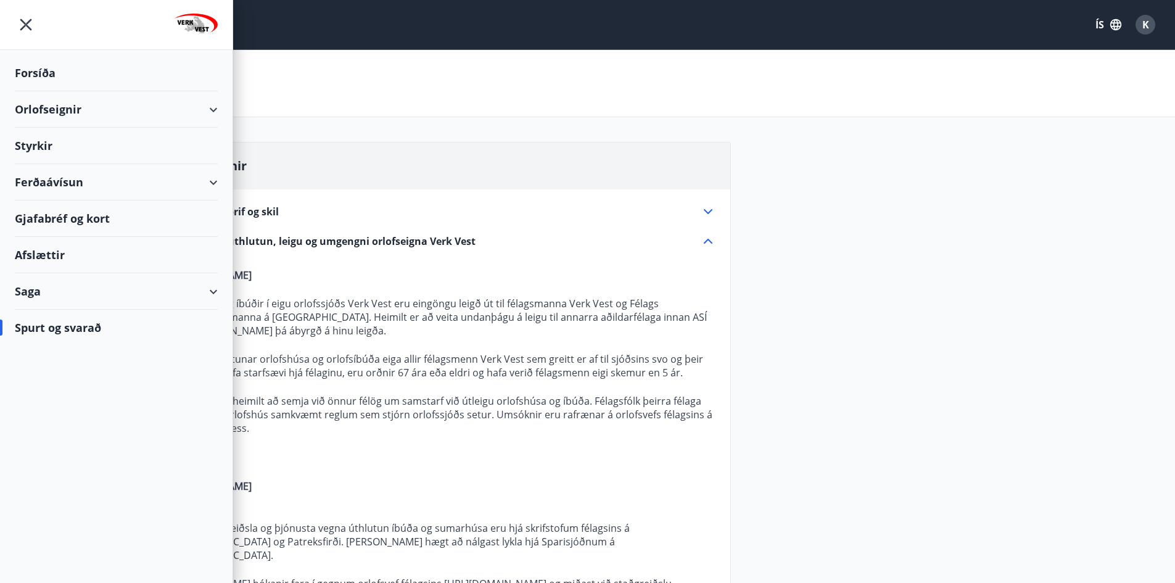
click at [64, 81] on div "Forsíða" at bounding box center [116, 73] width 203 height 36
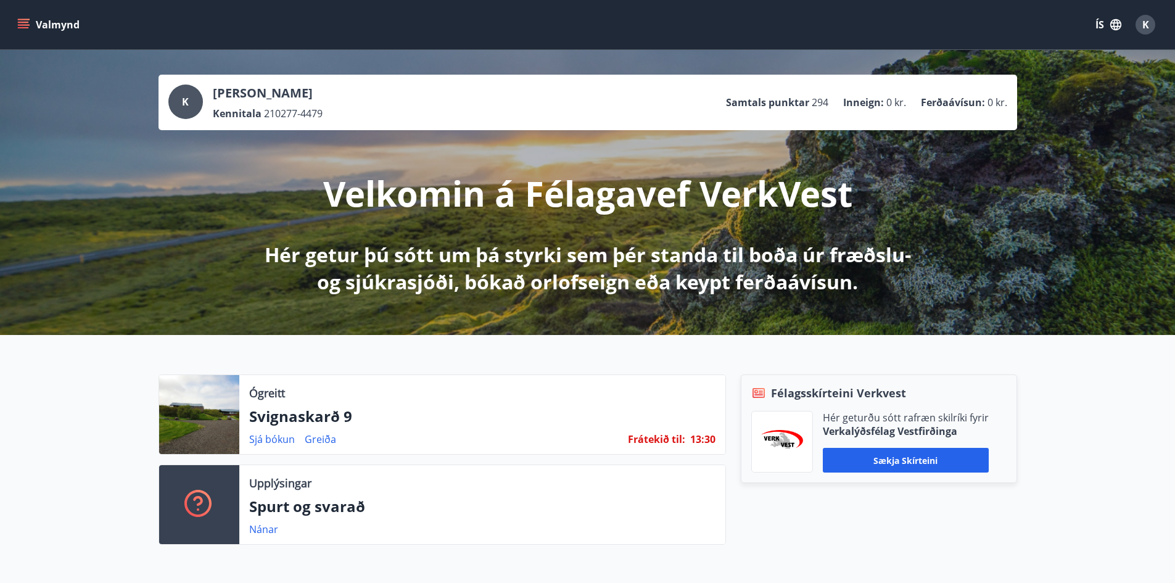
click at [507, 423] on p "Svignaskarð 9" at bounding box center [482, 416] width 466 height 21
drag, startPoint x: 236, startPoint y: 382, endPoint x: 266, endPoint y: 401, distance: 36.3
click at [244, 387] on div "Ógreitt Svignaskarð 9 Sjá [PERSON_NAME] Frátekið til : 13 : 30" at bounding box center [443, 414] width 568 height 80
click at [296, 413] on p "Svignaskarð 9" at bounding box center [482, 416] width 466 height 21
click at [279, 439] on link "Sjá bókun" at bounding box center [272, 439] width 46 height 14
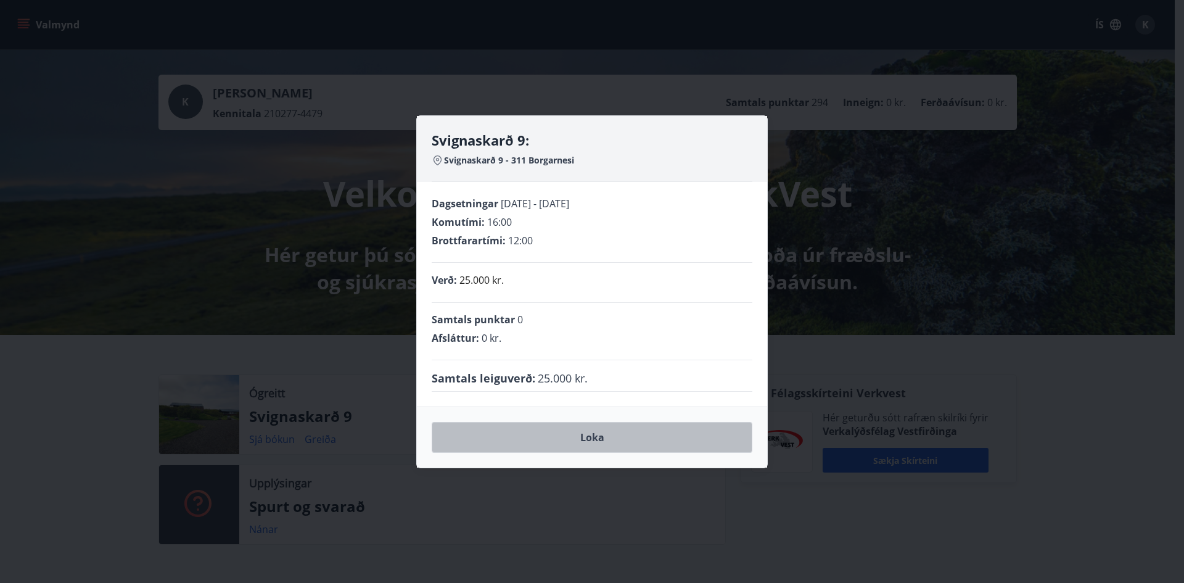
click at [582, 427] on button "Loka" at bounding box center [592, 437] width 321 height 31
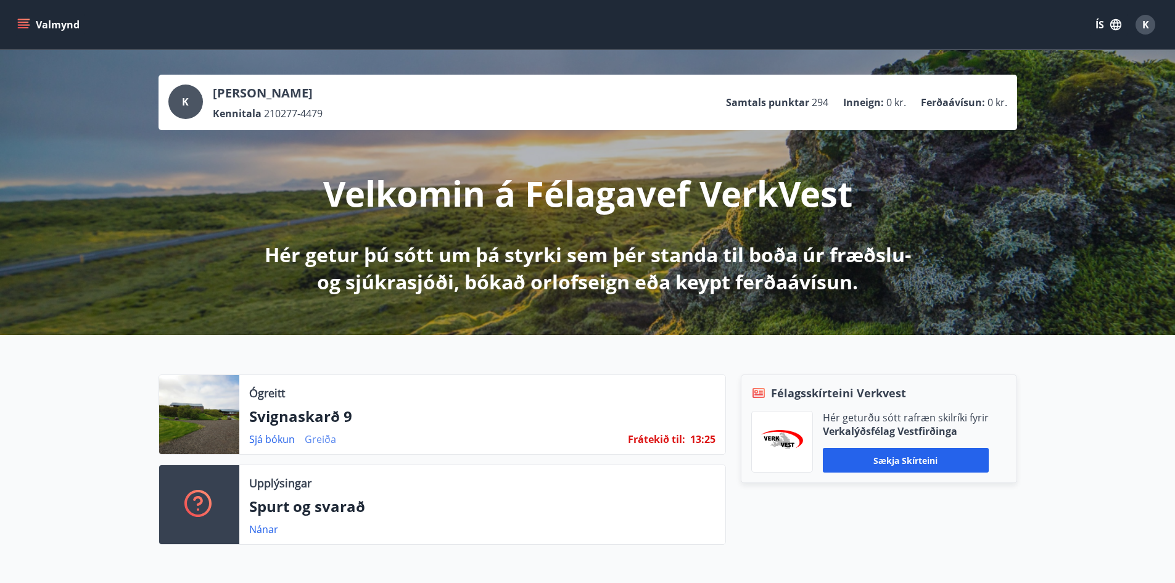
click at [315, 442] on link "Greiða" at bounding box center [320, 439] width 31 height 14
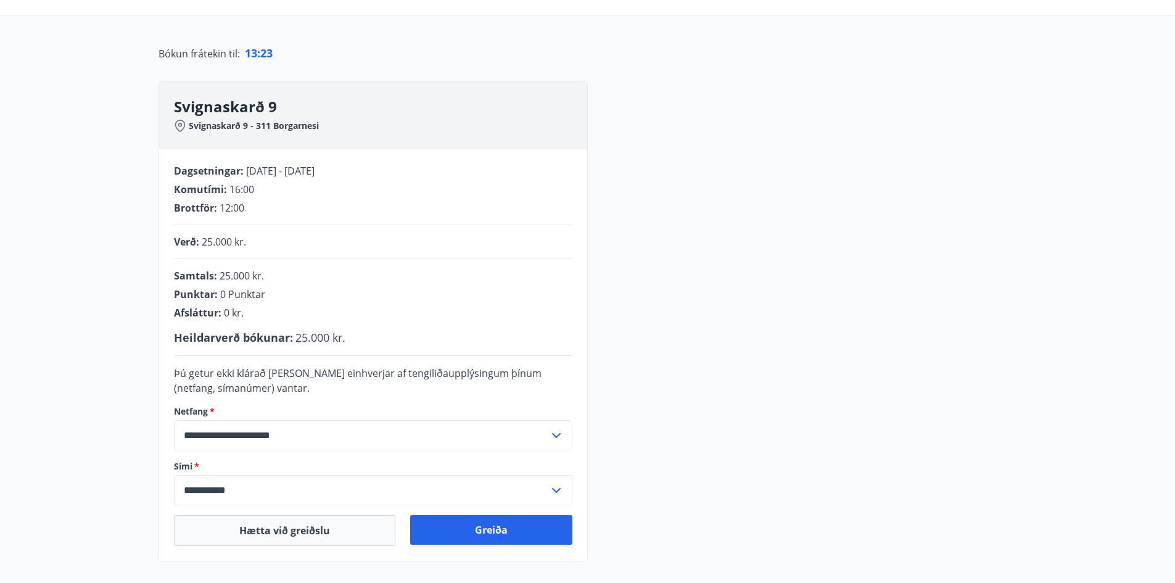
scroll to position [123, 0]
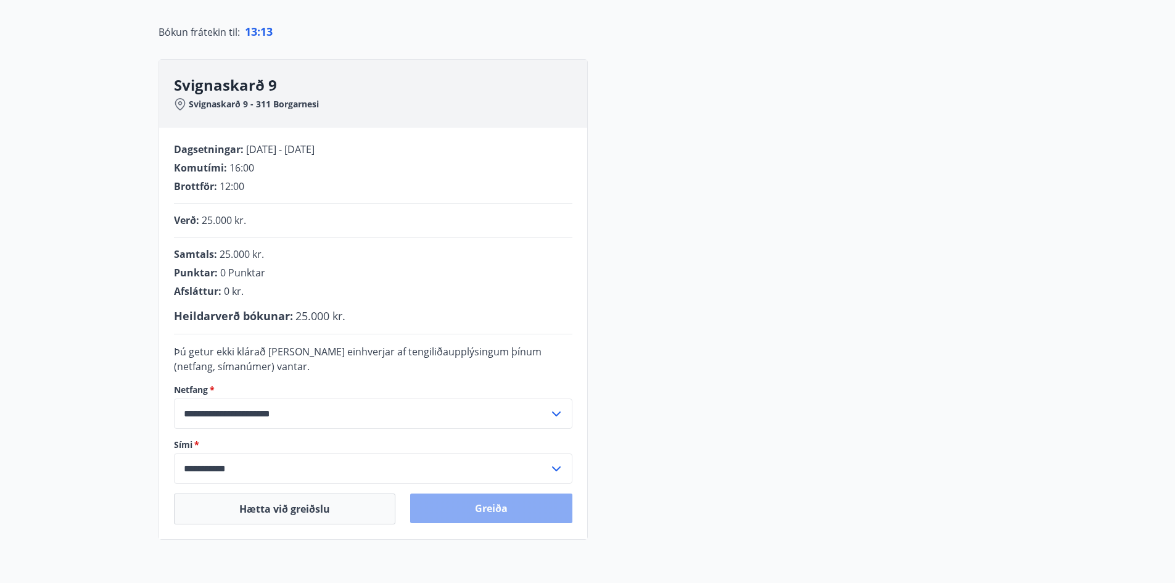
click at [468, 500] on button "Greiða" at bounding box center [491, 509] width 162 height 30
